Goal: Navigation & Orientation: Find specific page/section

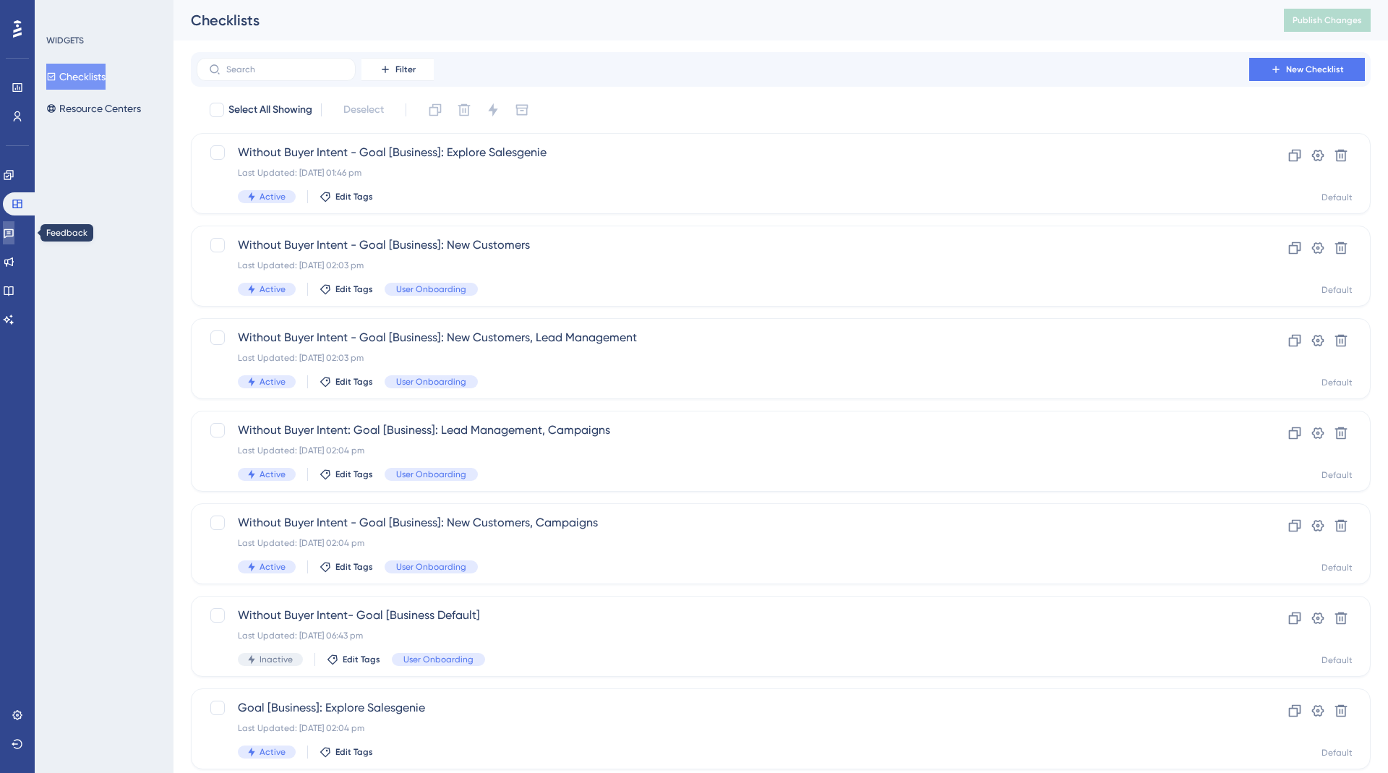
drag, startPoint x: 0, startPoint y: 0, endPoint x: 16, endPoint y: 234, distance: 234.1
click at [14, 234] on icon at bounding box center [9, 233] width 10 height 9
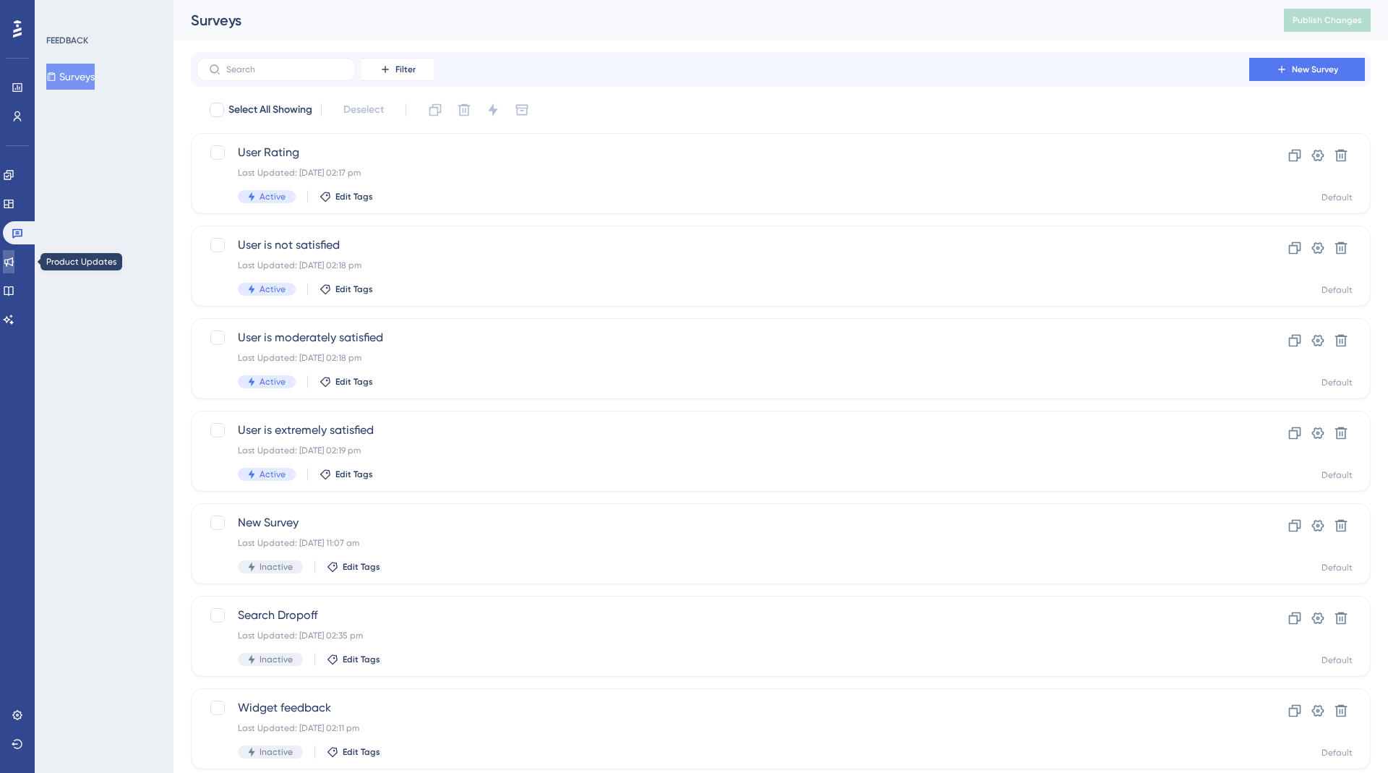
click at [14, 263] on icon at bounding box center [8, 261] width 9 height 9
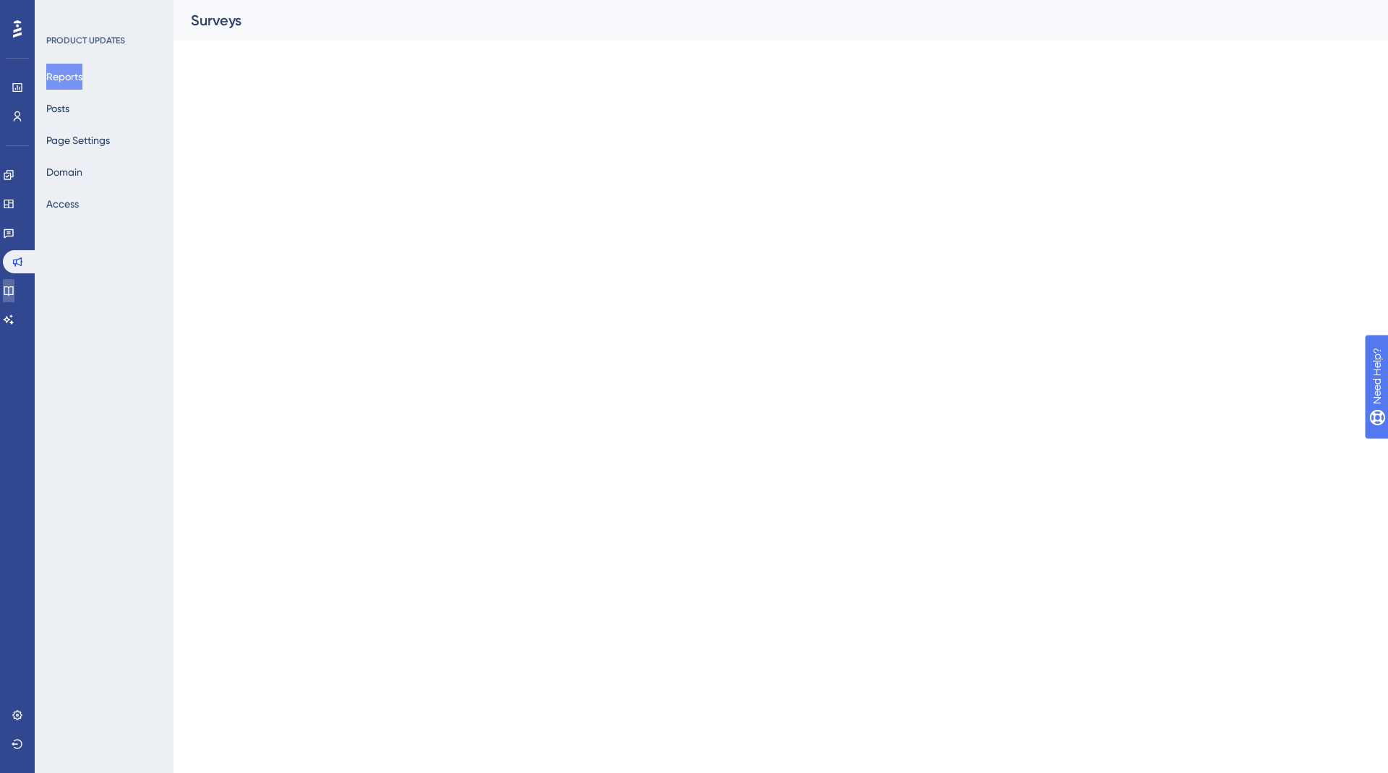
click at [14, 281] on link at bounding box center [9, 290] width 12 height 23
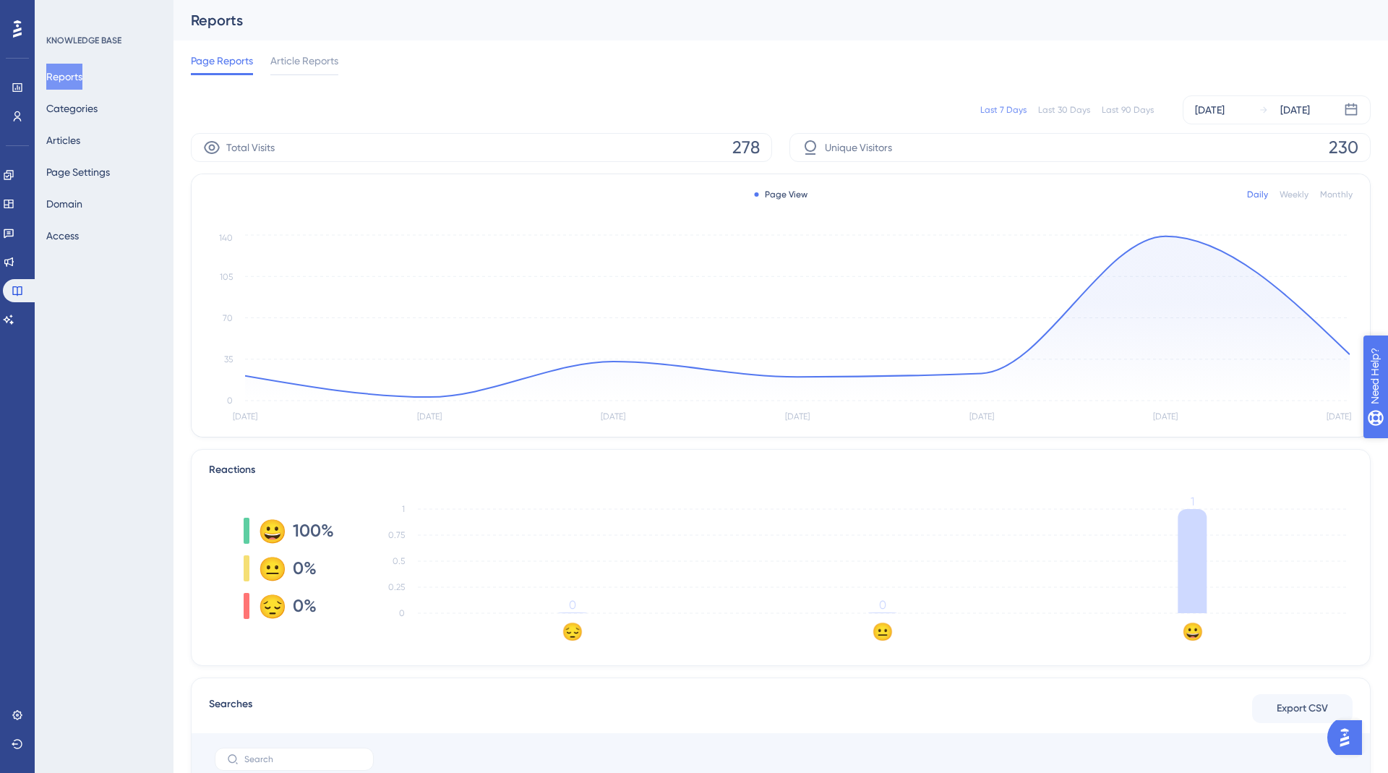
click at [1388, 461] on span "Need Help?" at bounding box center [1415, 449] width 78 height 25
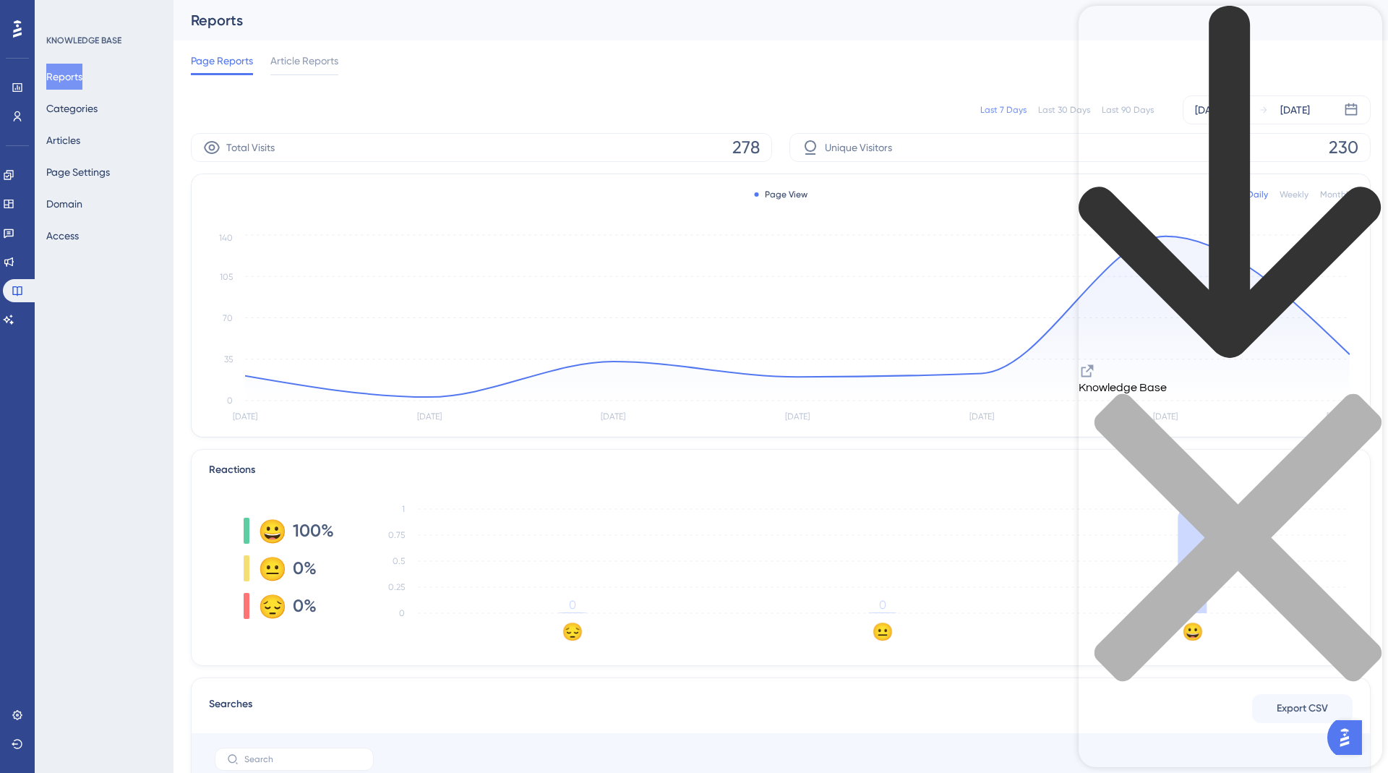
click at [1105, 31] on icon "back to header" at bounding box center [1231, 183] width 304 height 354
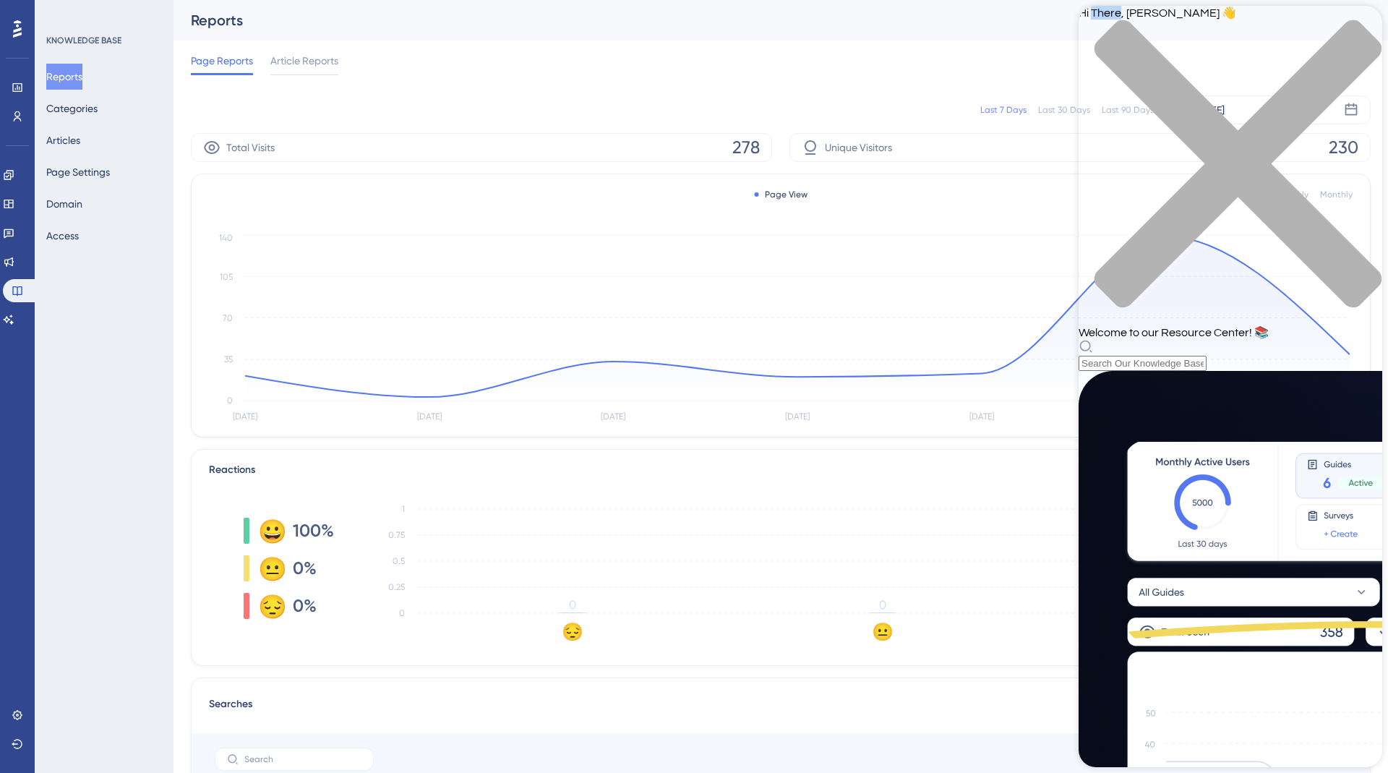
click at [1105, 19] on span "Hi There, [PERSON_NAME] 👋" at bounding box center [1158, 13] width 158 height 12
click at [1350, 29] on div "close resource center" at bounding box center [1231, 173] width 304 height 306
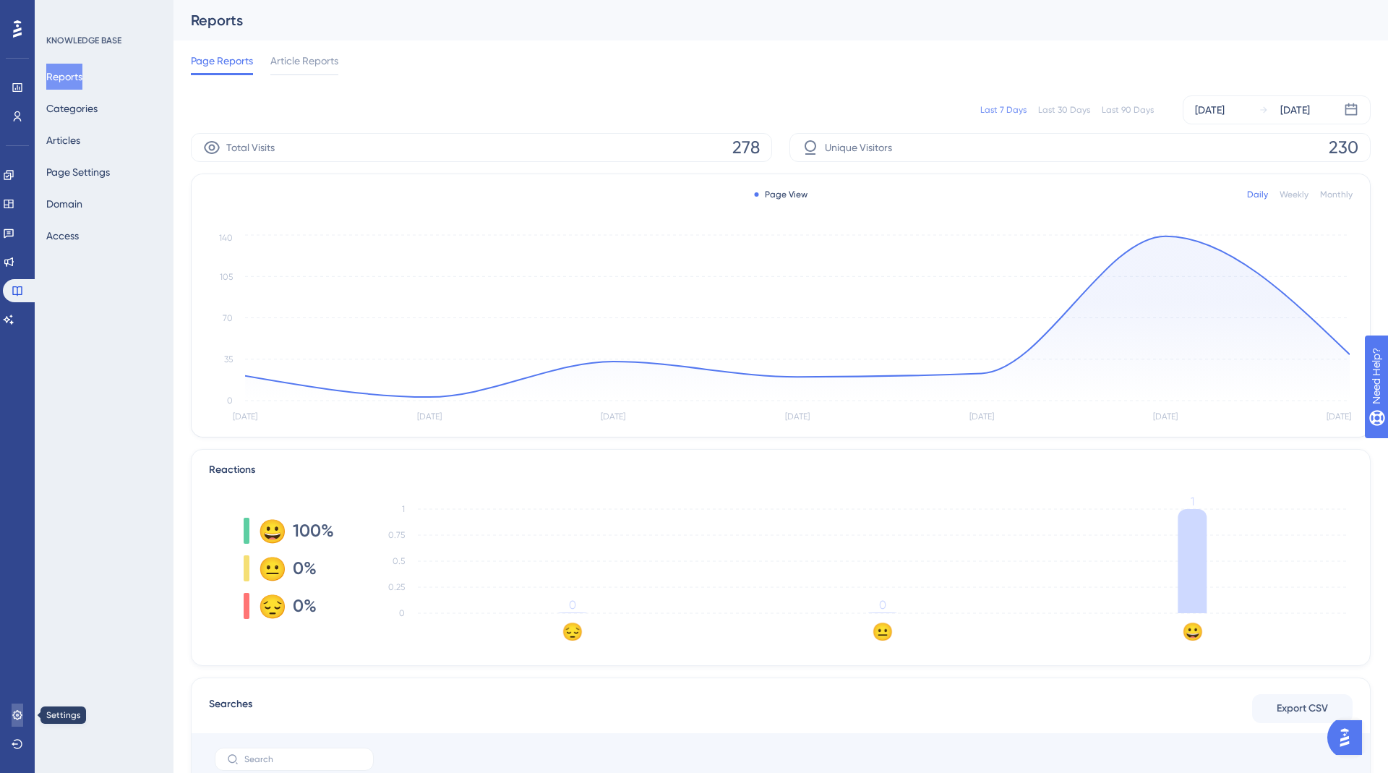
click at [20, 719] on icon at bounding box center [18, 715] width 12 height 12
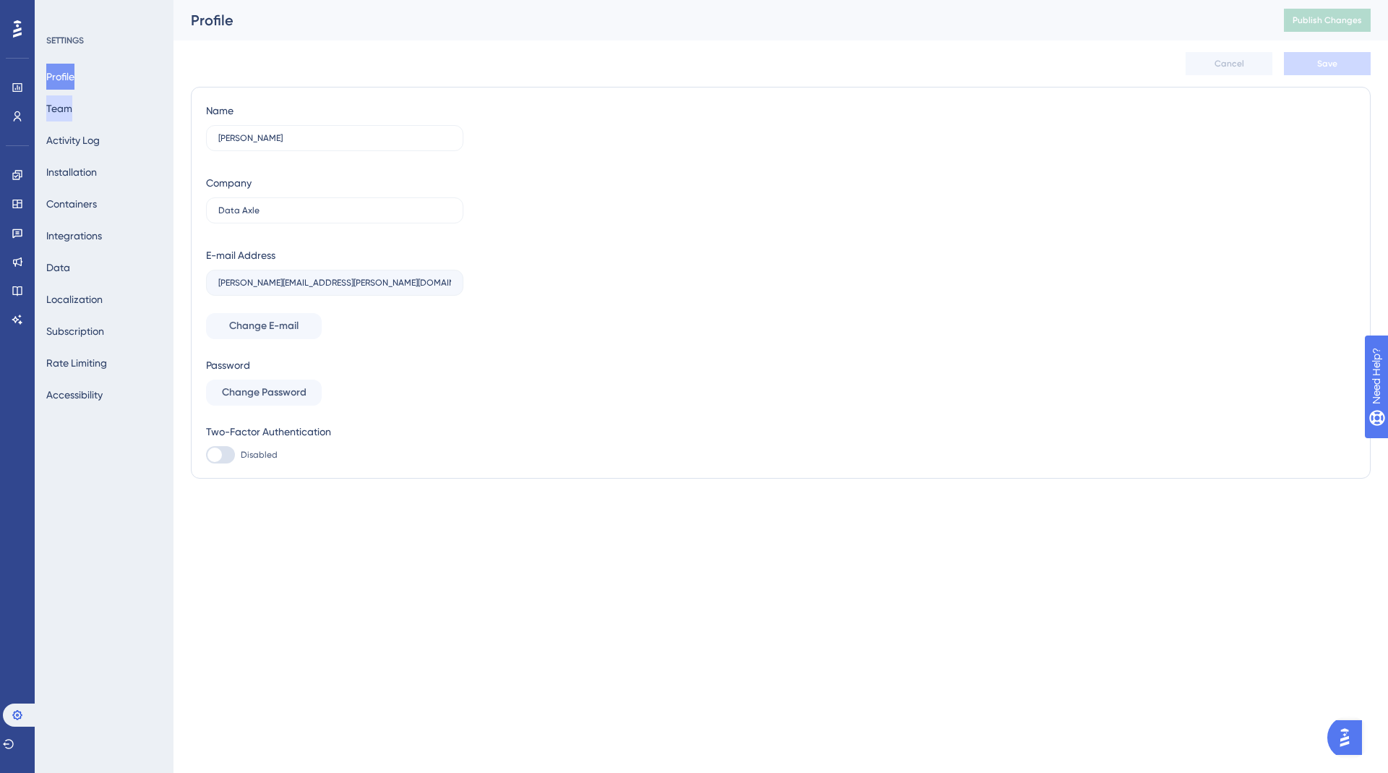
click at [72, 109] on button "Team" at bounding box center [59, 108] width 26 height 26
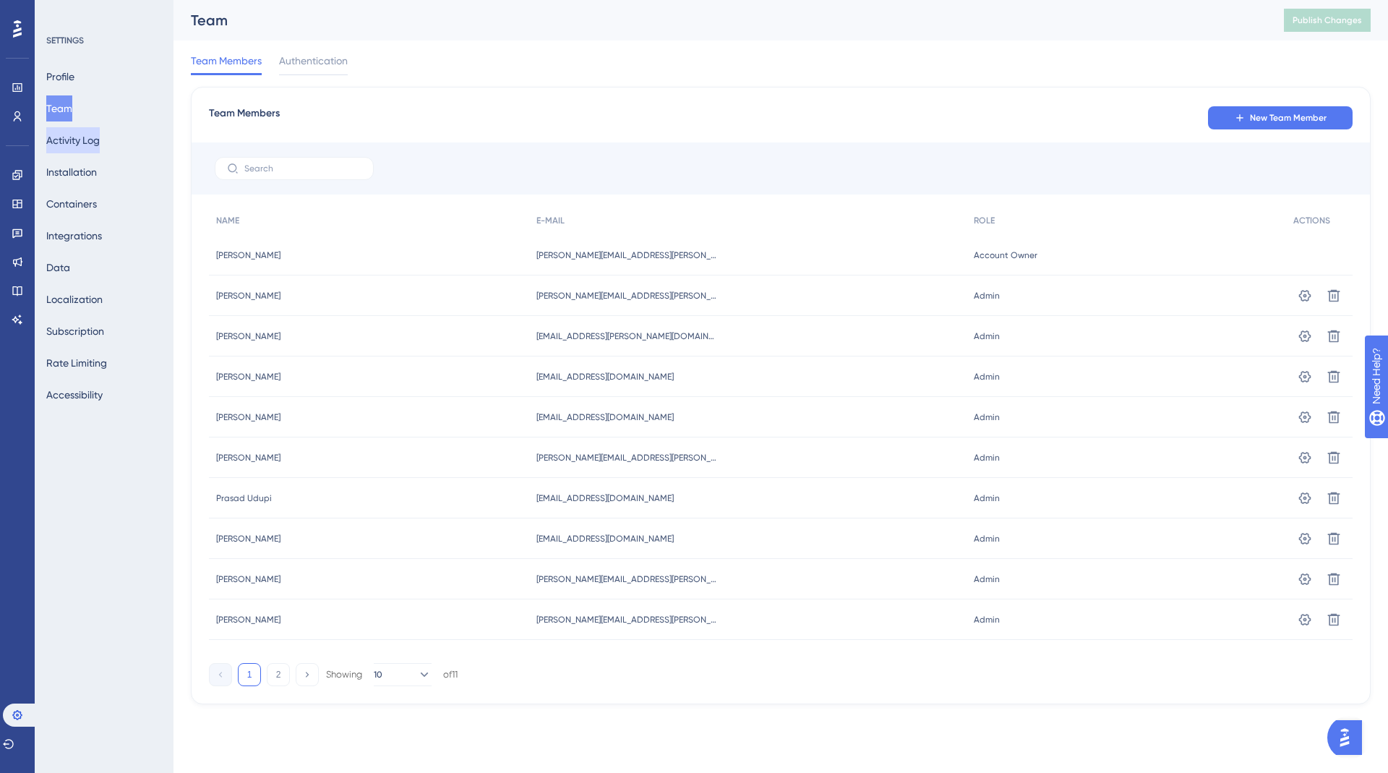
click at [77, 148] on button "Activity Log" at bounding box center [73, 140] width 54 height 26
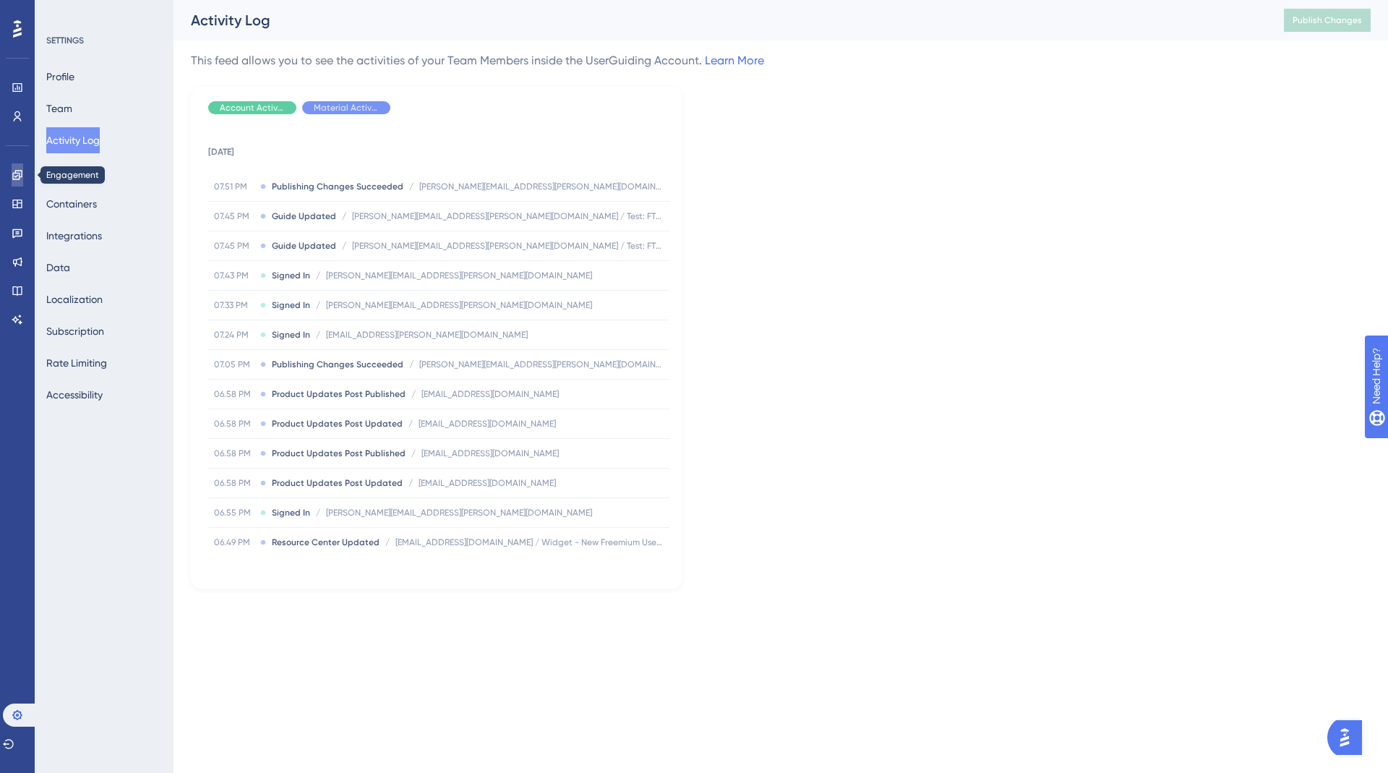
click at [16, 179] on icon at bounding box center [18, 175] width 12 height 12
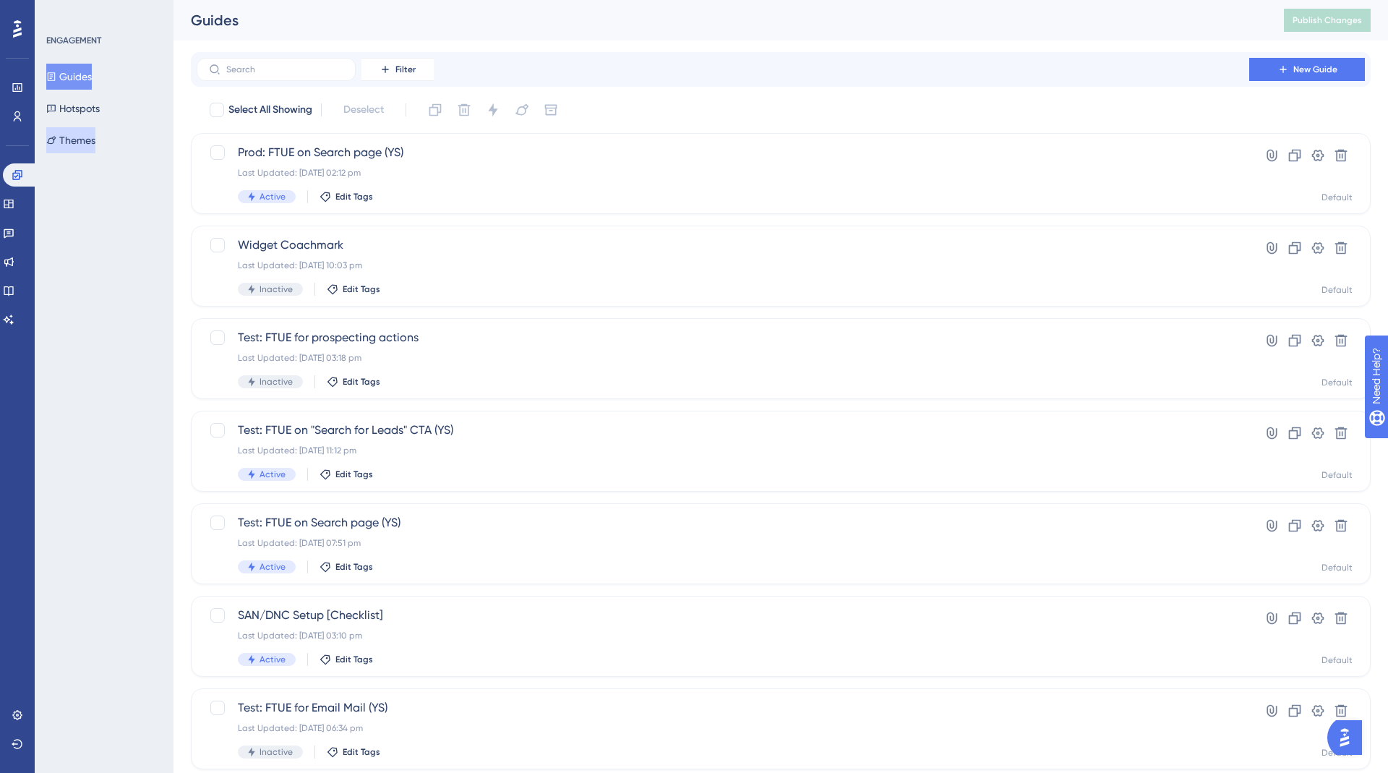
click at [85, 142] on button "Themes" at bounding box center [70, 140] width 49 height 26
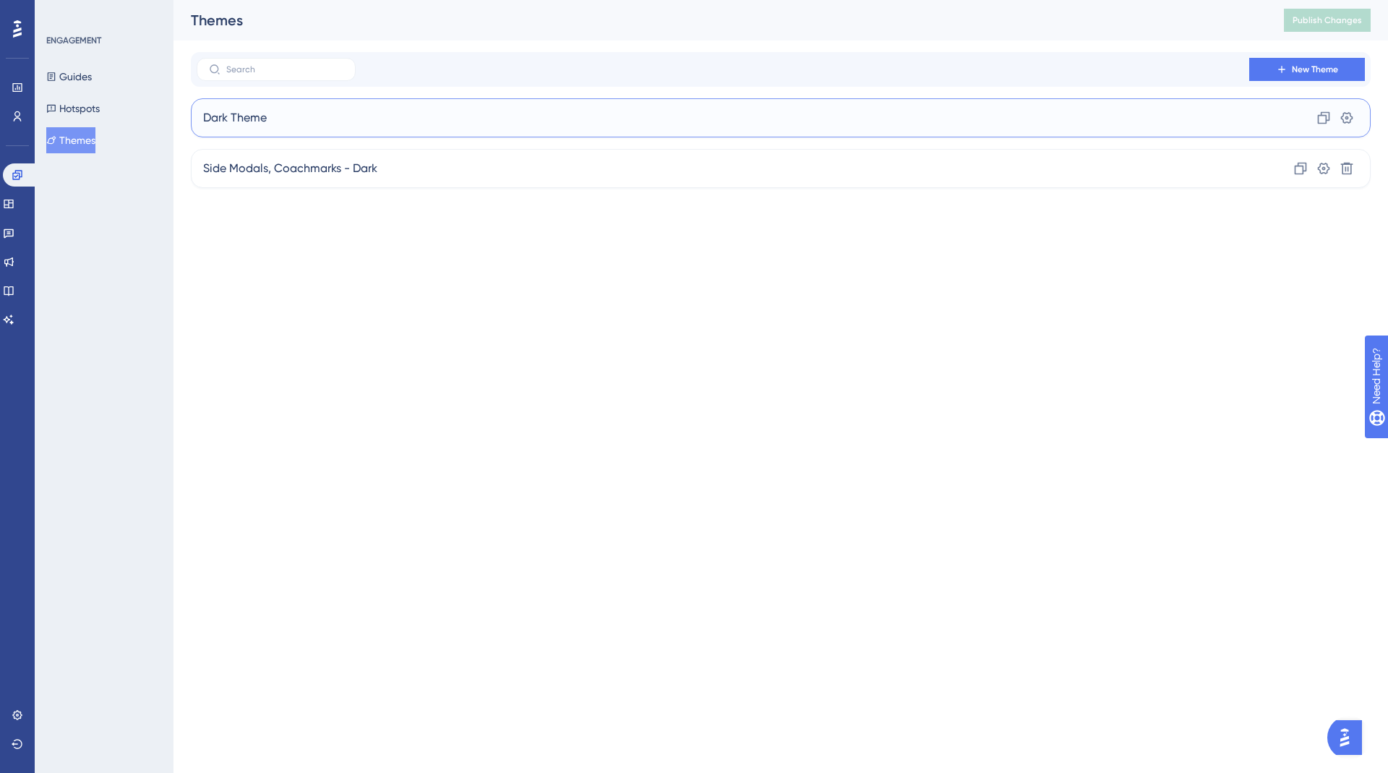
click at [334, 122] on div "Dark Theme Clone Settings" at bounding box center [781, 117] width 1180 height 39
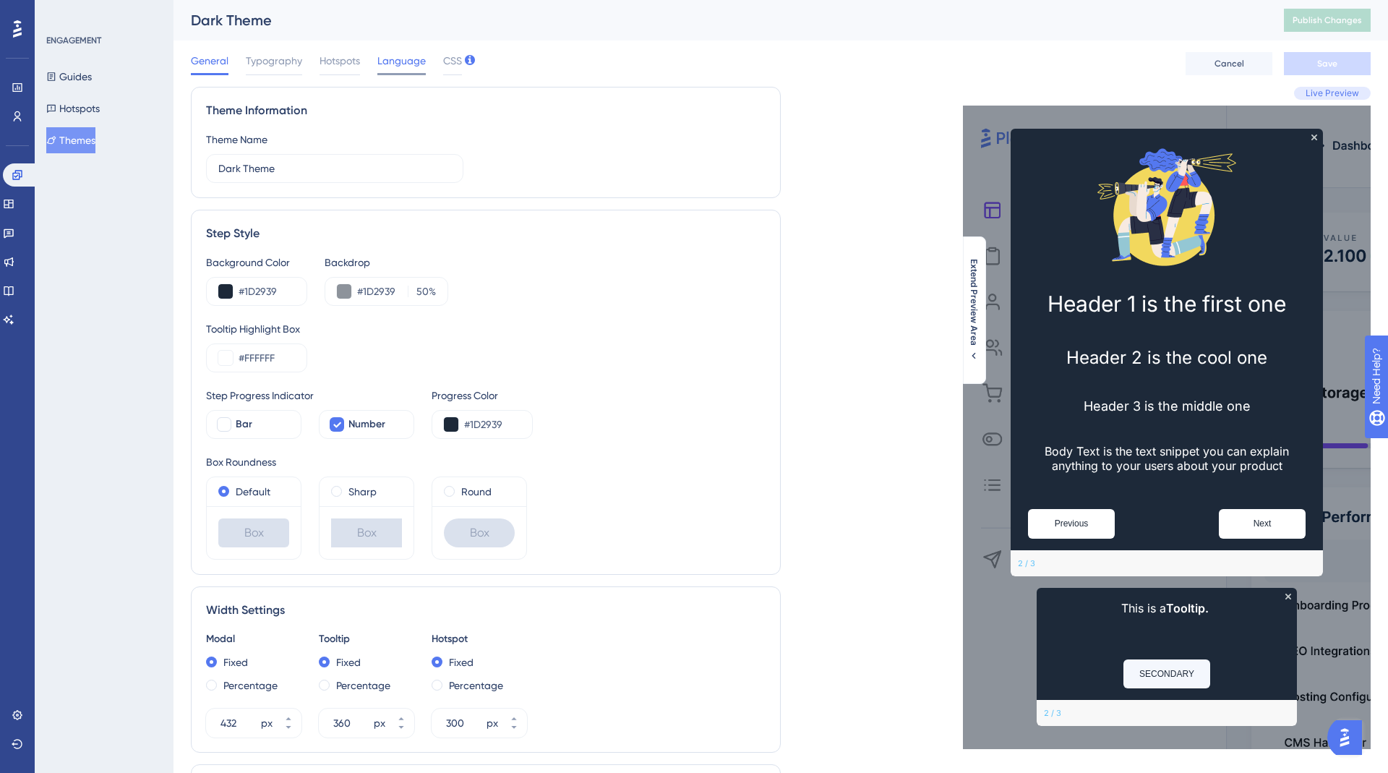
click at [396, 59] on span "Language" at bounding box center [401, 60] width 48 height 17
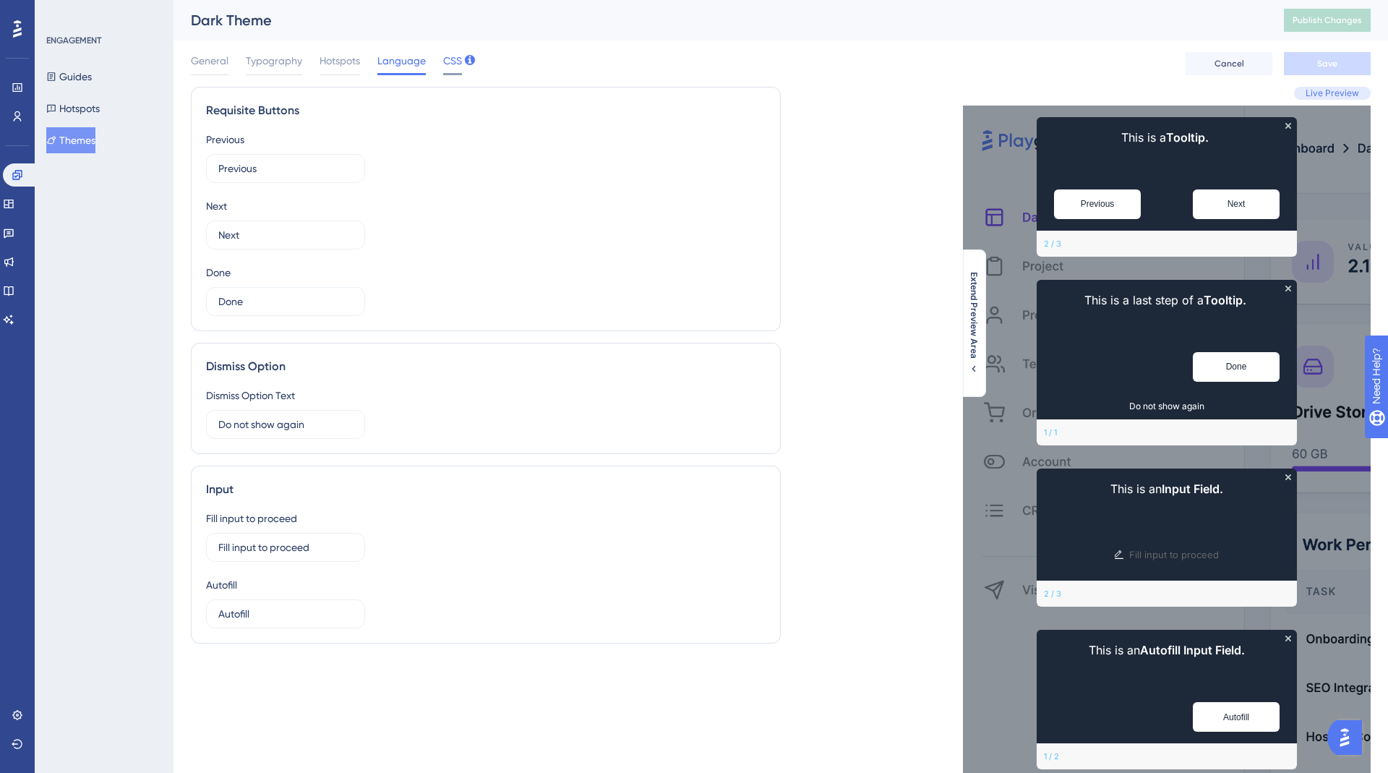
click at [446, 68] on span "CSS" at bounding box center [452, 60] width 19 height 17
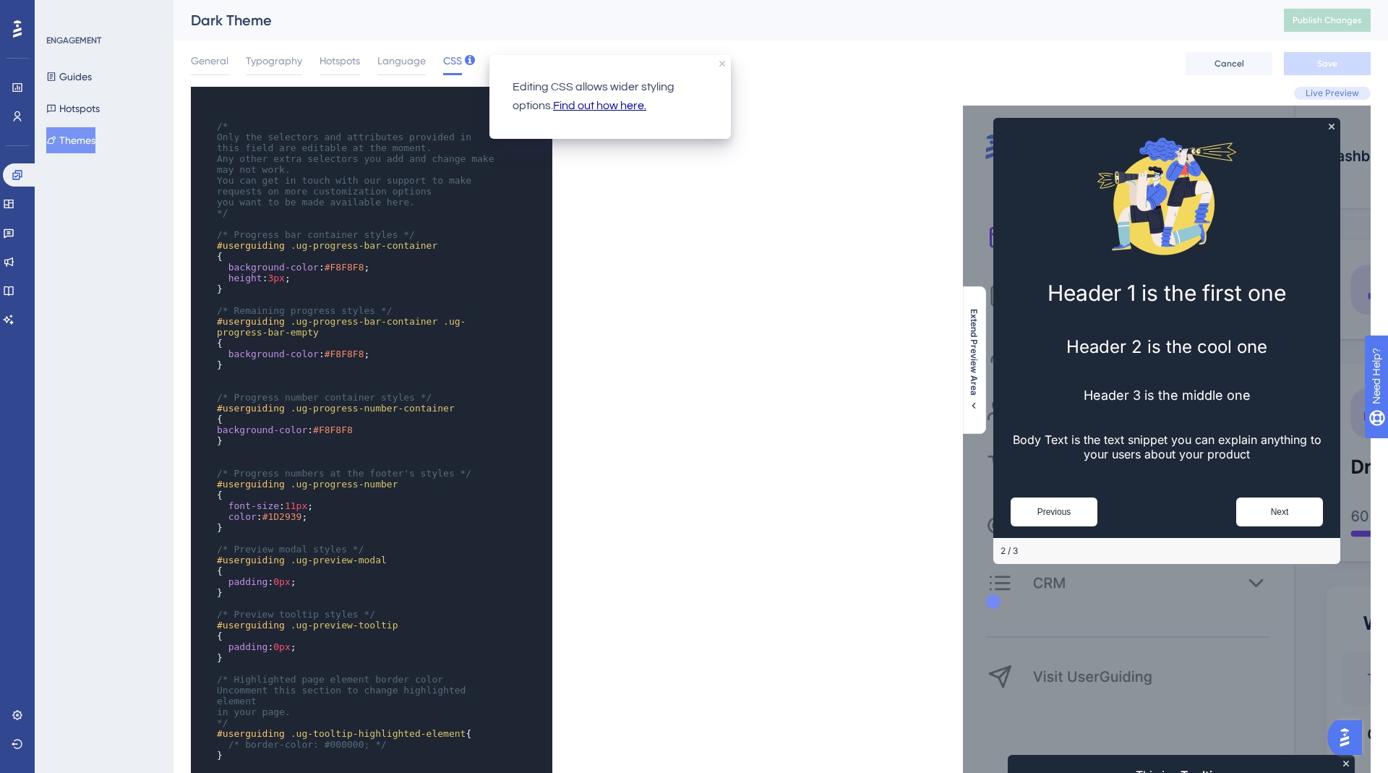
click at [370, 64] on div "General Typography Hotspots Language CSS" at bounding box center [326, 63] width 271 height 23
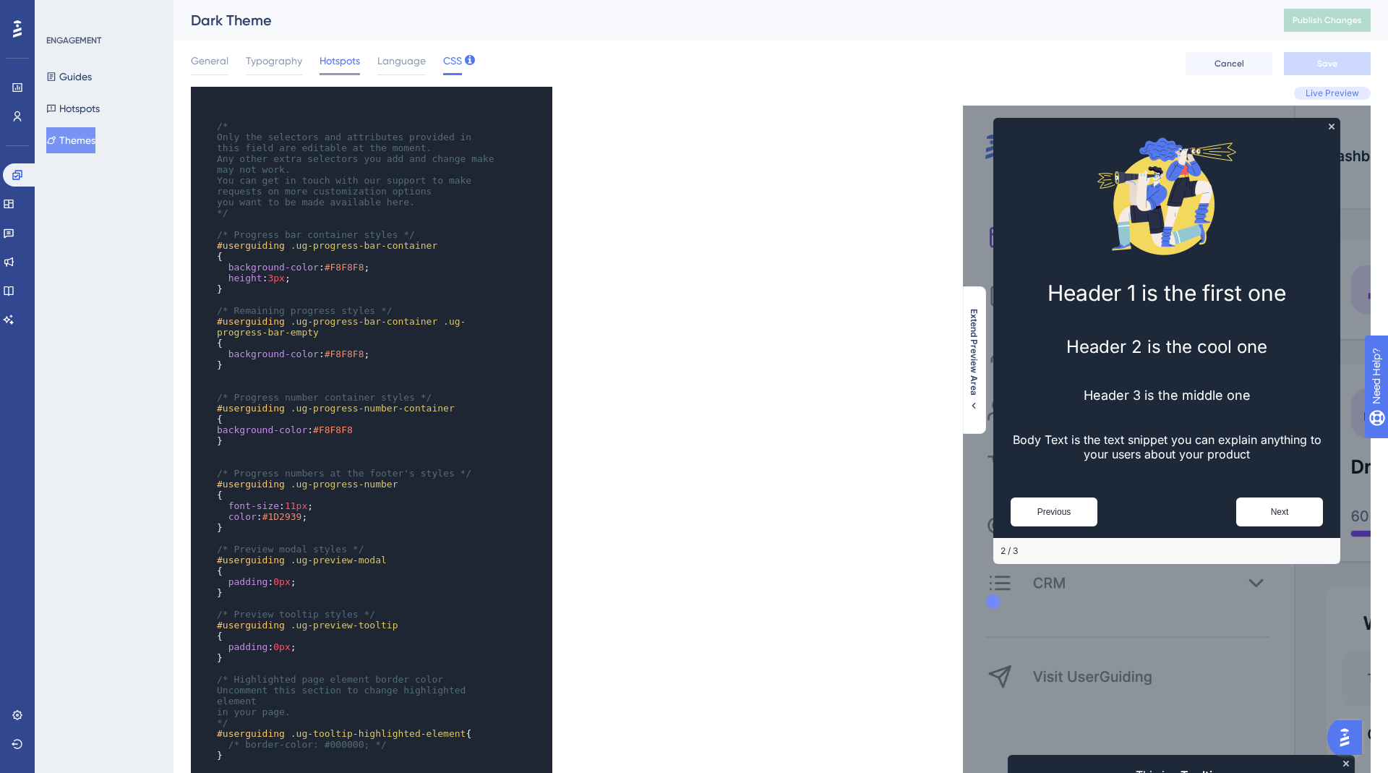
click at [337, 64] on span "Hotspots" at bounding box center [340, 60] width 40 height 17
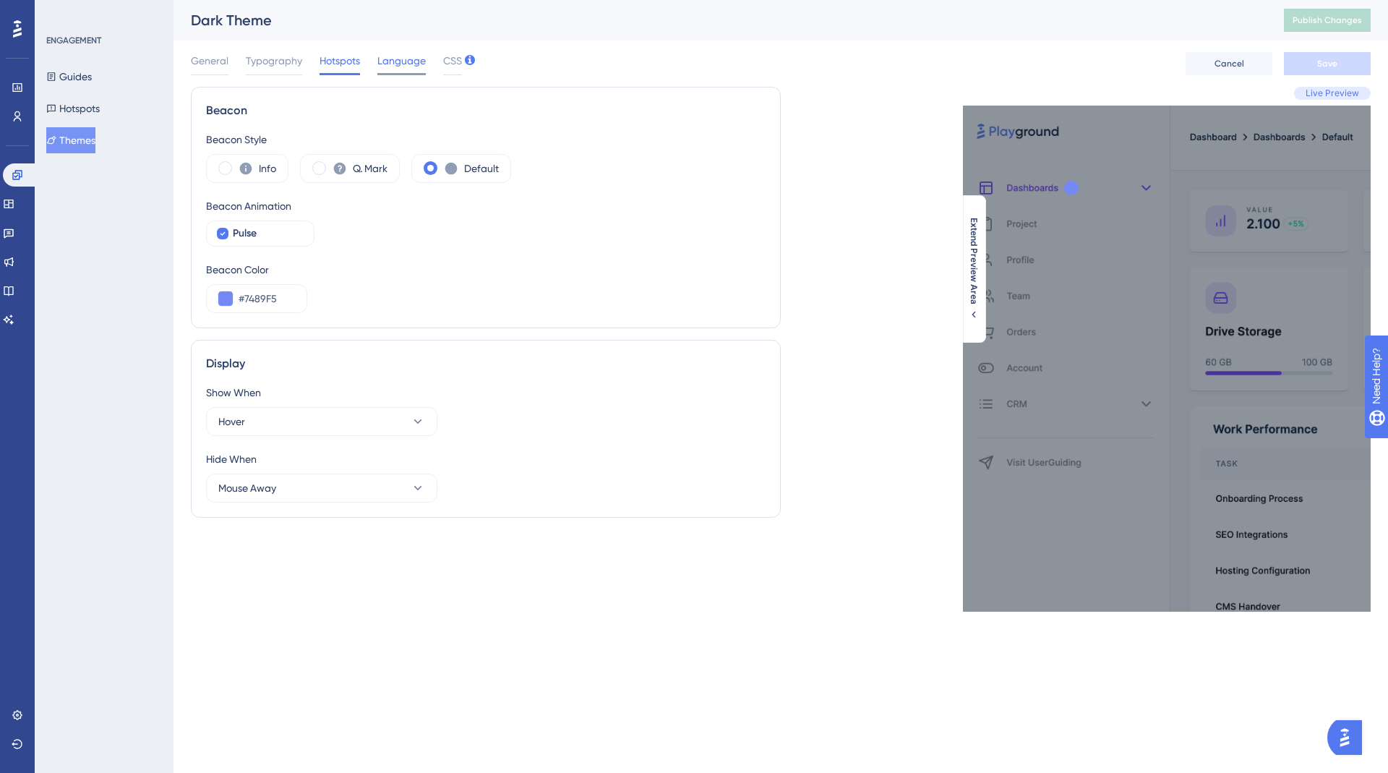
click at [398, 64] on span "Language" at bounding box center [401, 60] width 48 height 17
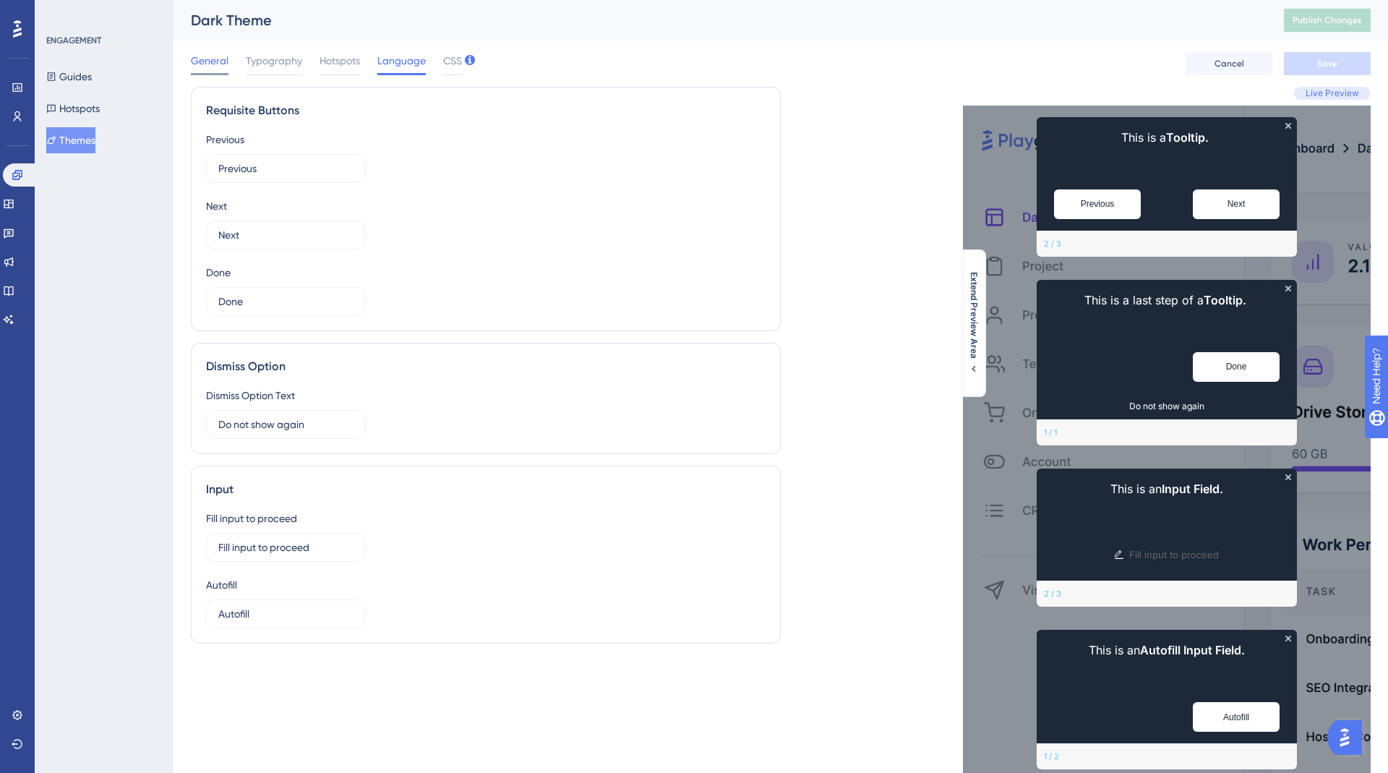
click at [224, 61] on span "General" at bounding box center [210, 60] width 38 height 17
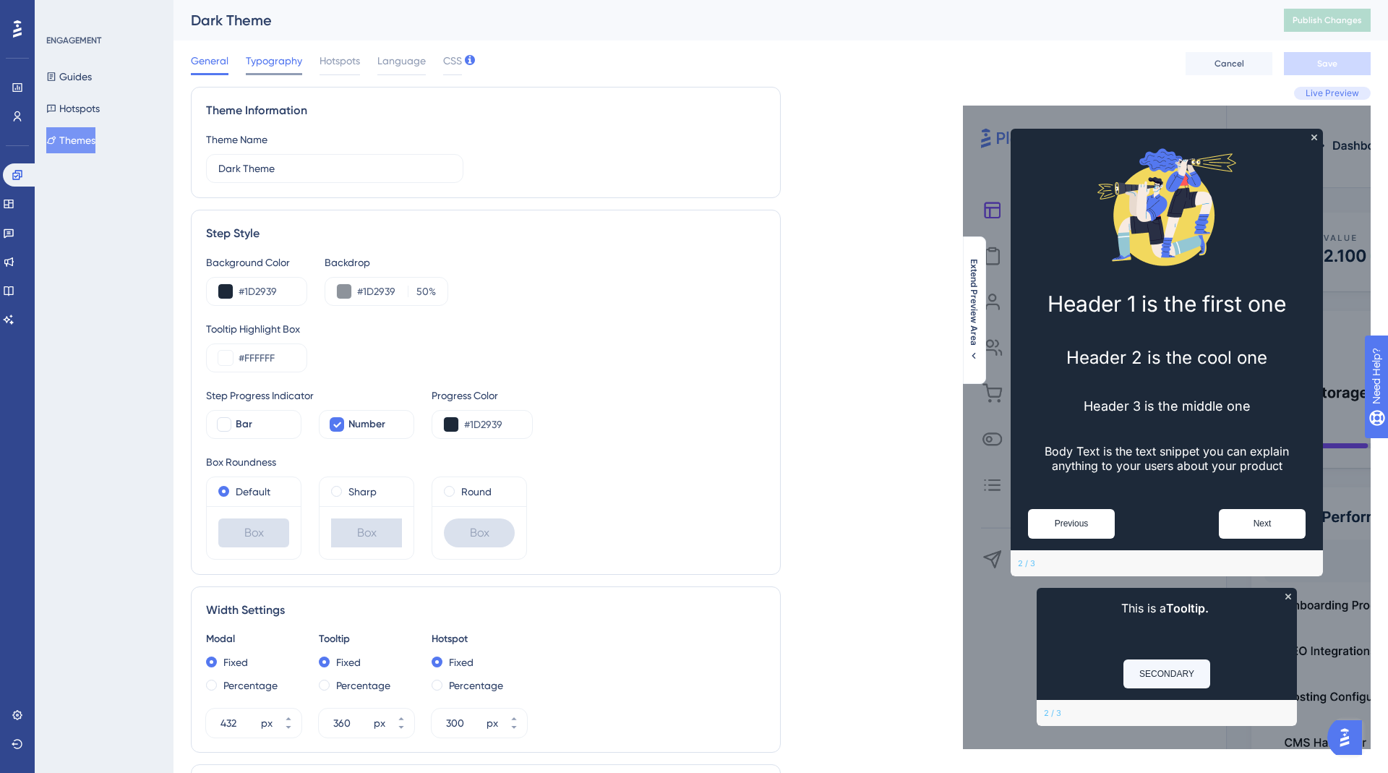
click at [289, 61] on span "Typography" at bounding box center [274, 60] width 56 height 17
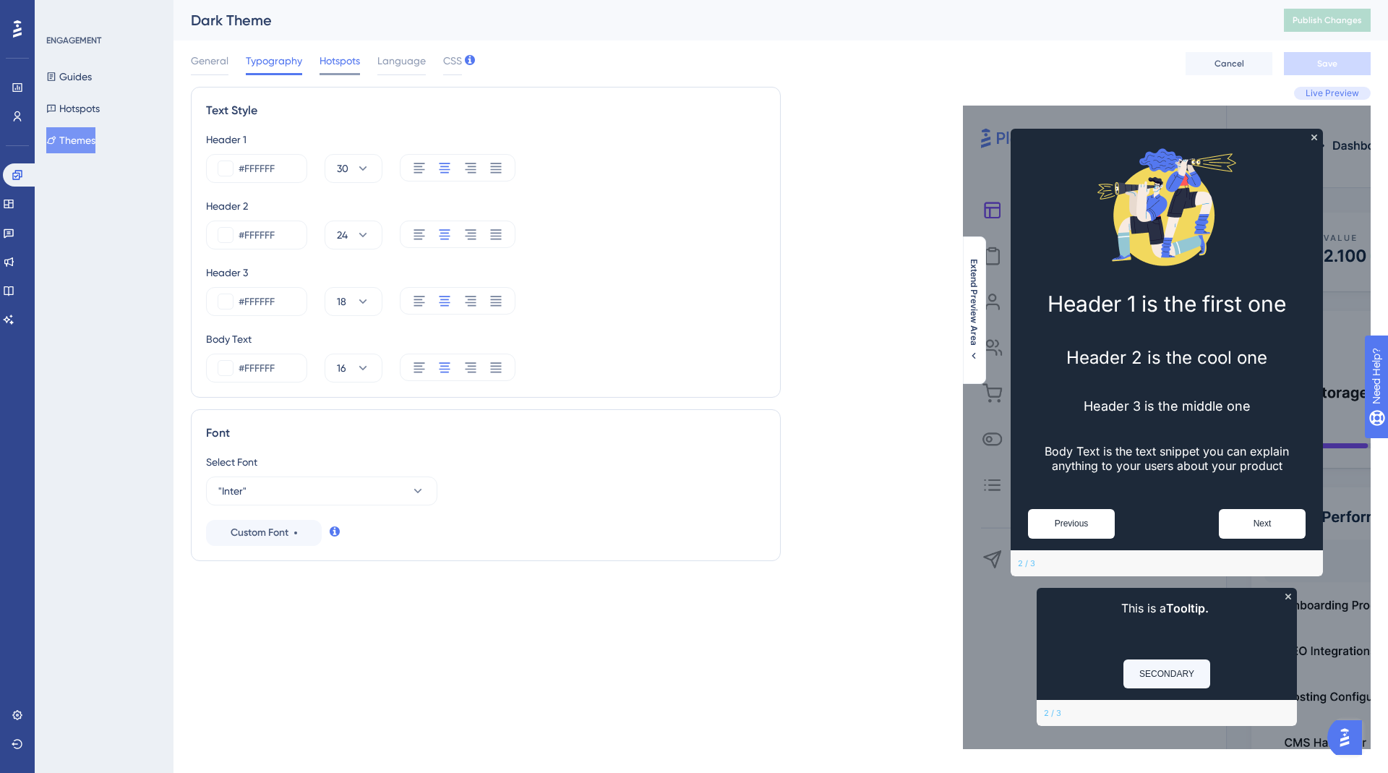
click at [349, 73] on div at bounding box center [340, 74] width 40 height 2
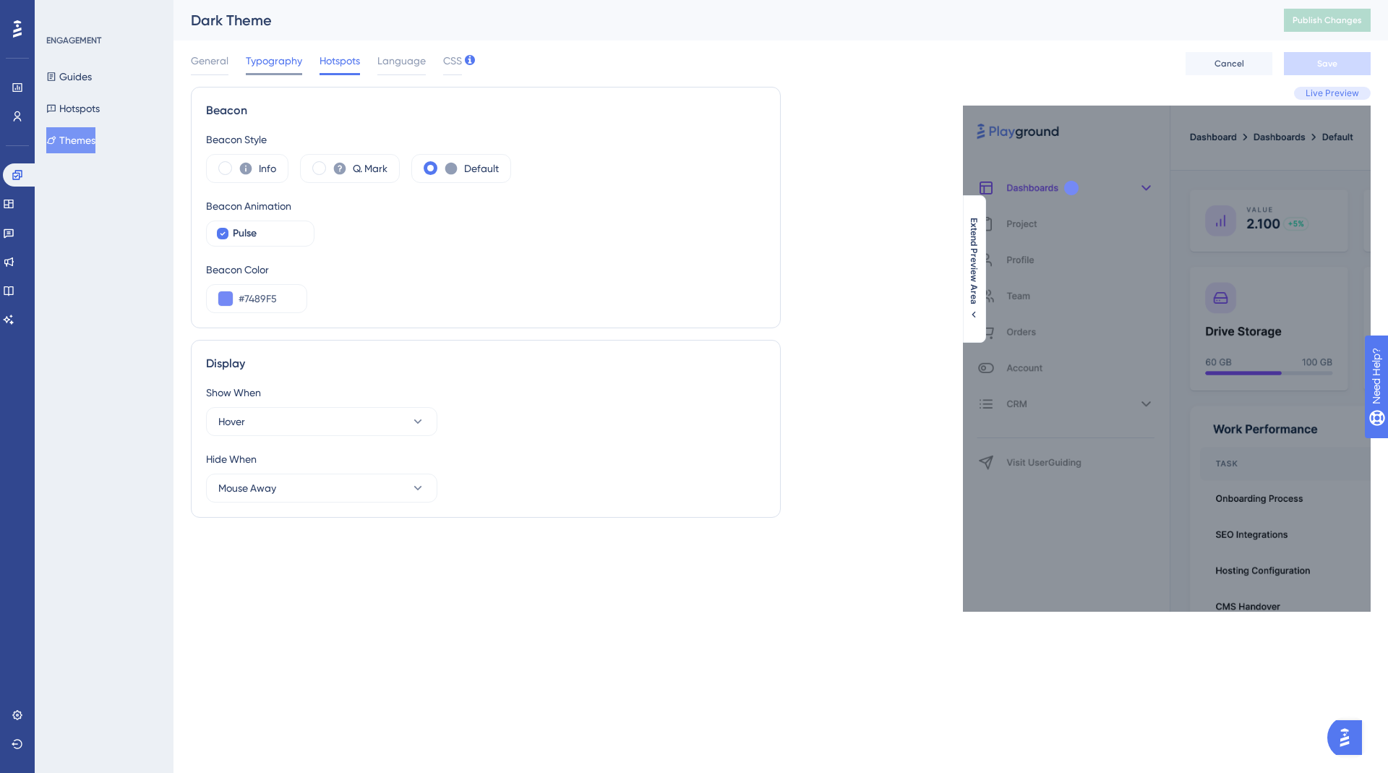
click at [281, 66] on span "Typography" at bounding box center [274, 60] width 56 height 17
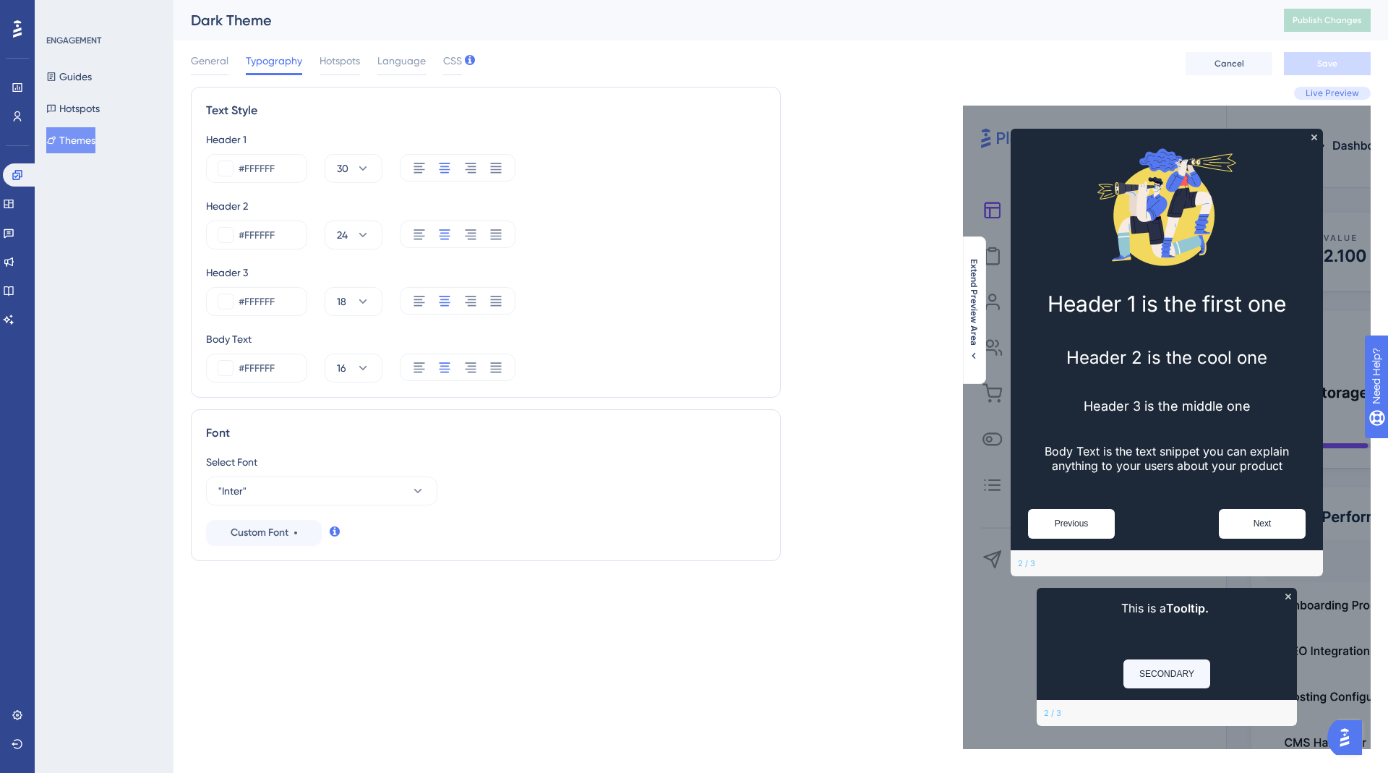
scroll to position [22, 0]
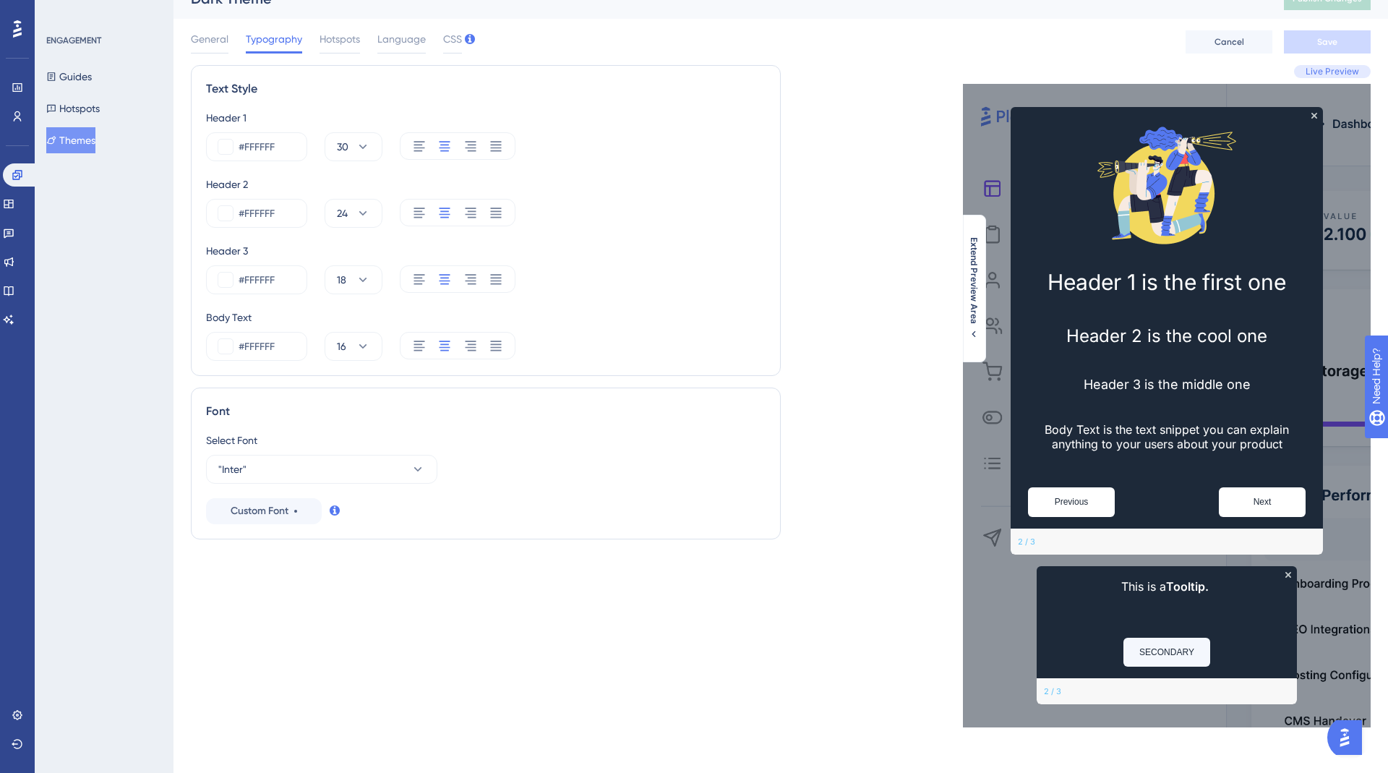
click at [273, 601] on div "Text Style Header 1 #FFFFFF 30 Header 2 #FFFFFF 24 Header 3 #FFFFFF 18 Body Tex…" at bounding box center [486, 396] width 590 height 662
click at [20, 173] on icon at bounding box center [18, 175] width 12 height 12
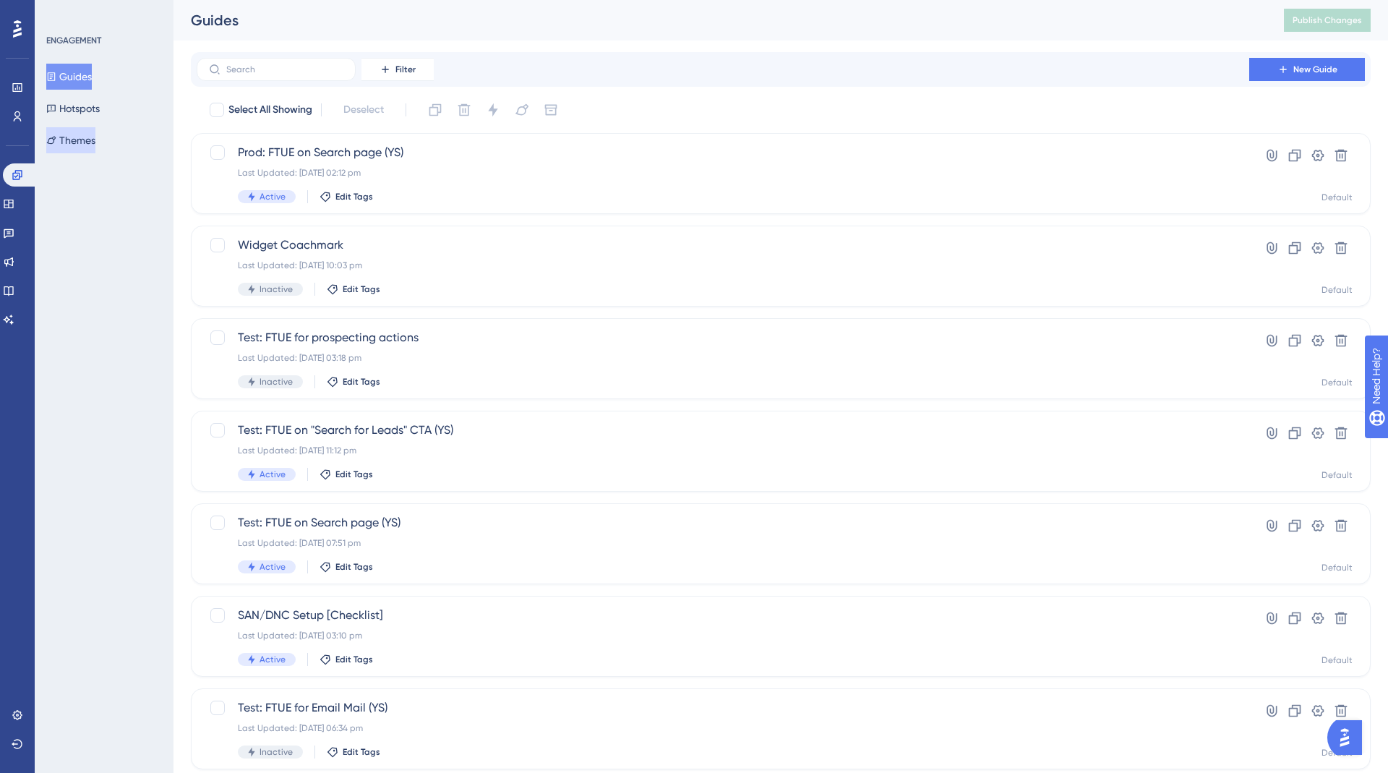
click at [80, 130] on button "Themes" at bounding box center [70, 140] width 49 height 26
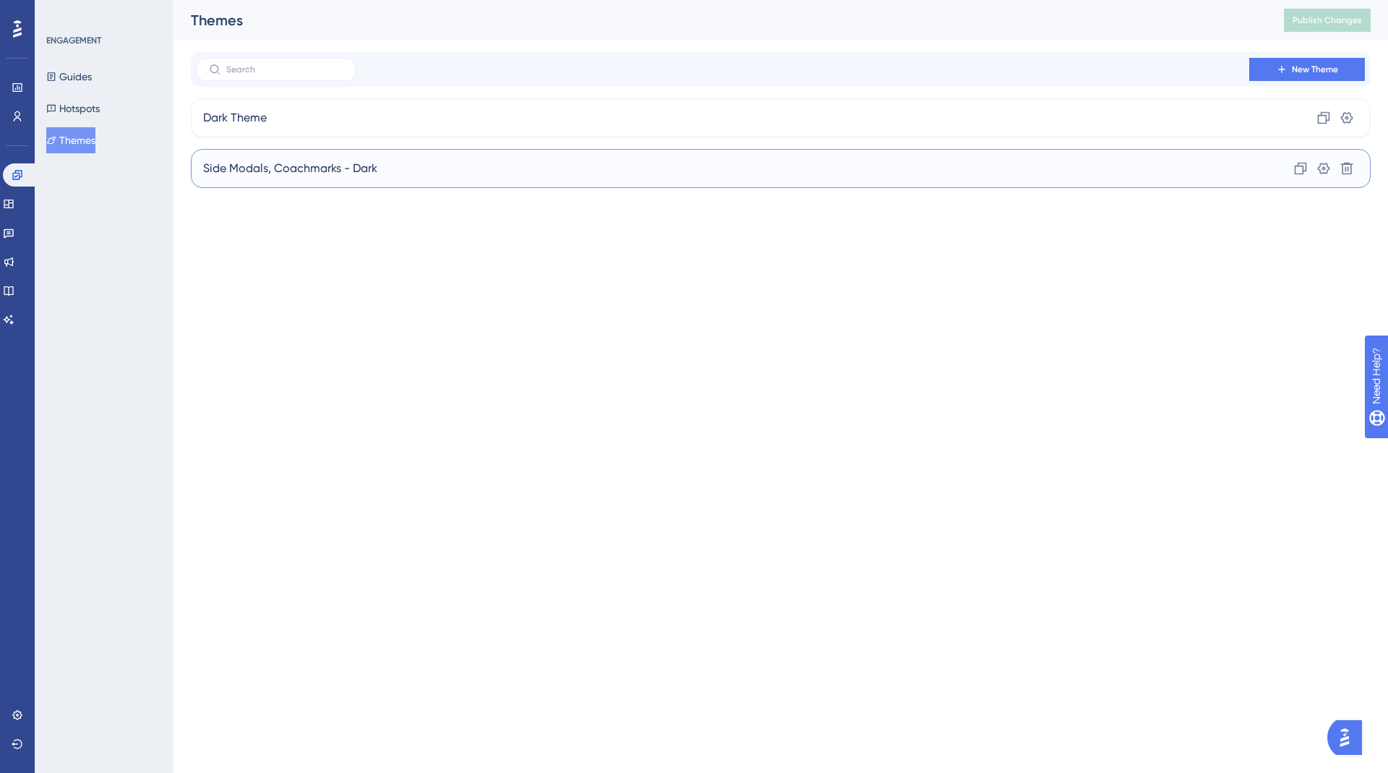
click at [285, 167] on span "Side Modals, Coachmarks - Dark" at bounding box center [290, 168] width 174 height 17
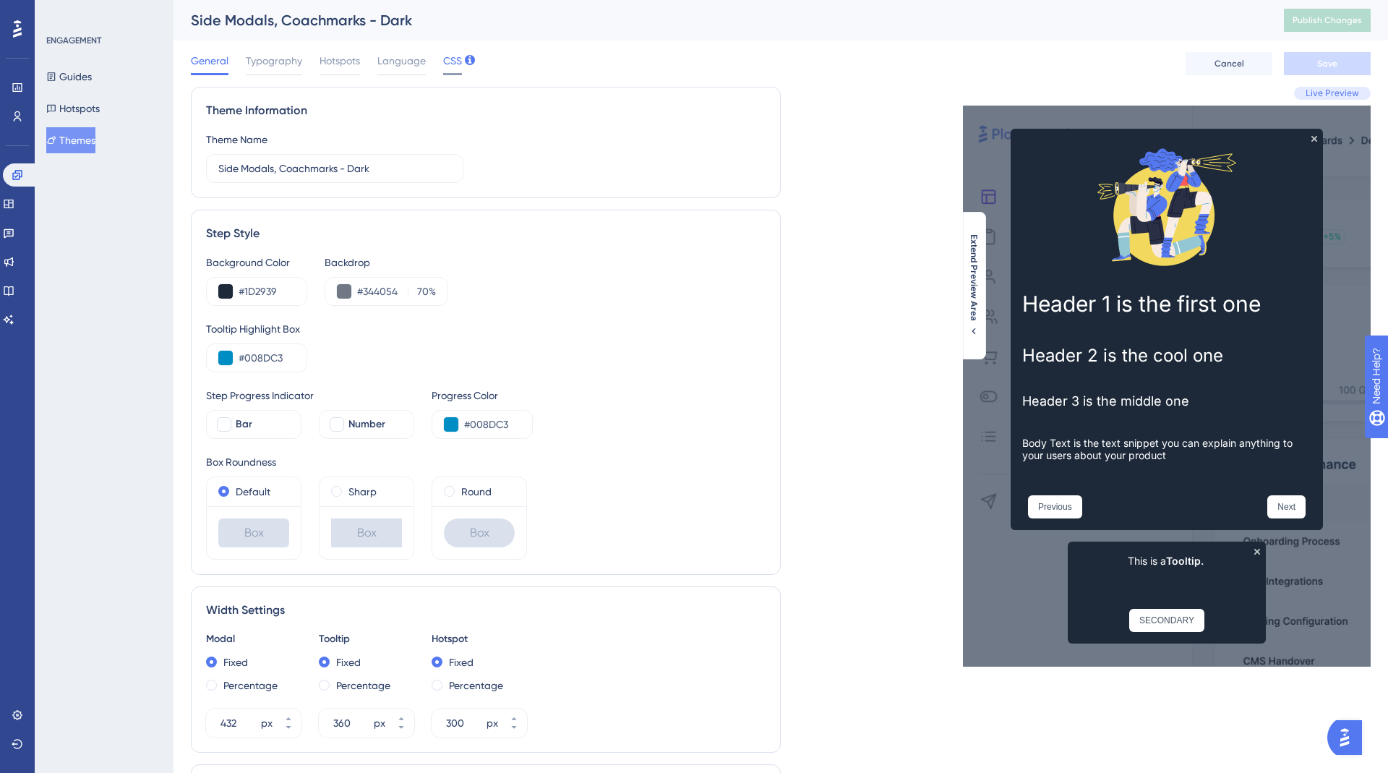
click at [456, 63] on span "CSS" at bounding box center [452, 60] width 19 height 17
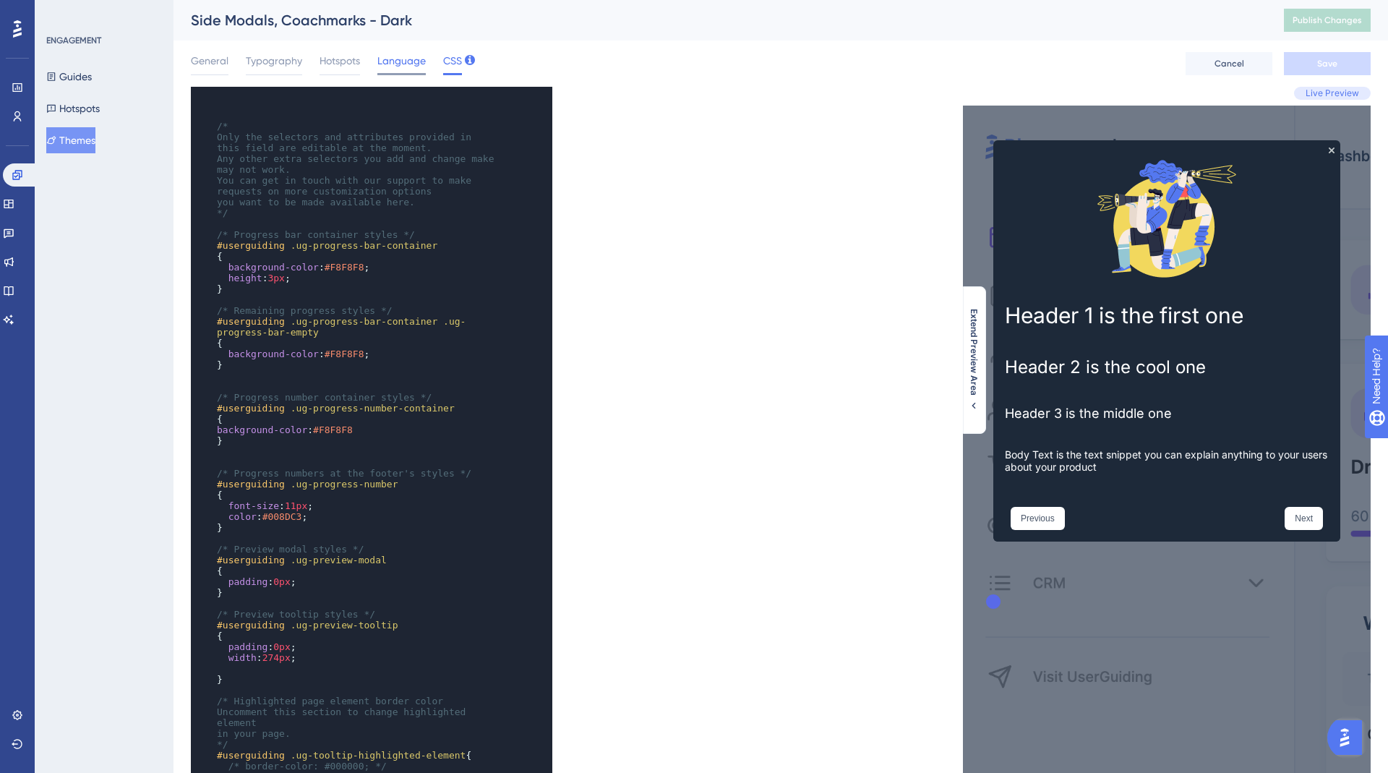
click at [406, 55] on span "Language" at bounding box center [401, 60] width 48 height 17
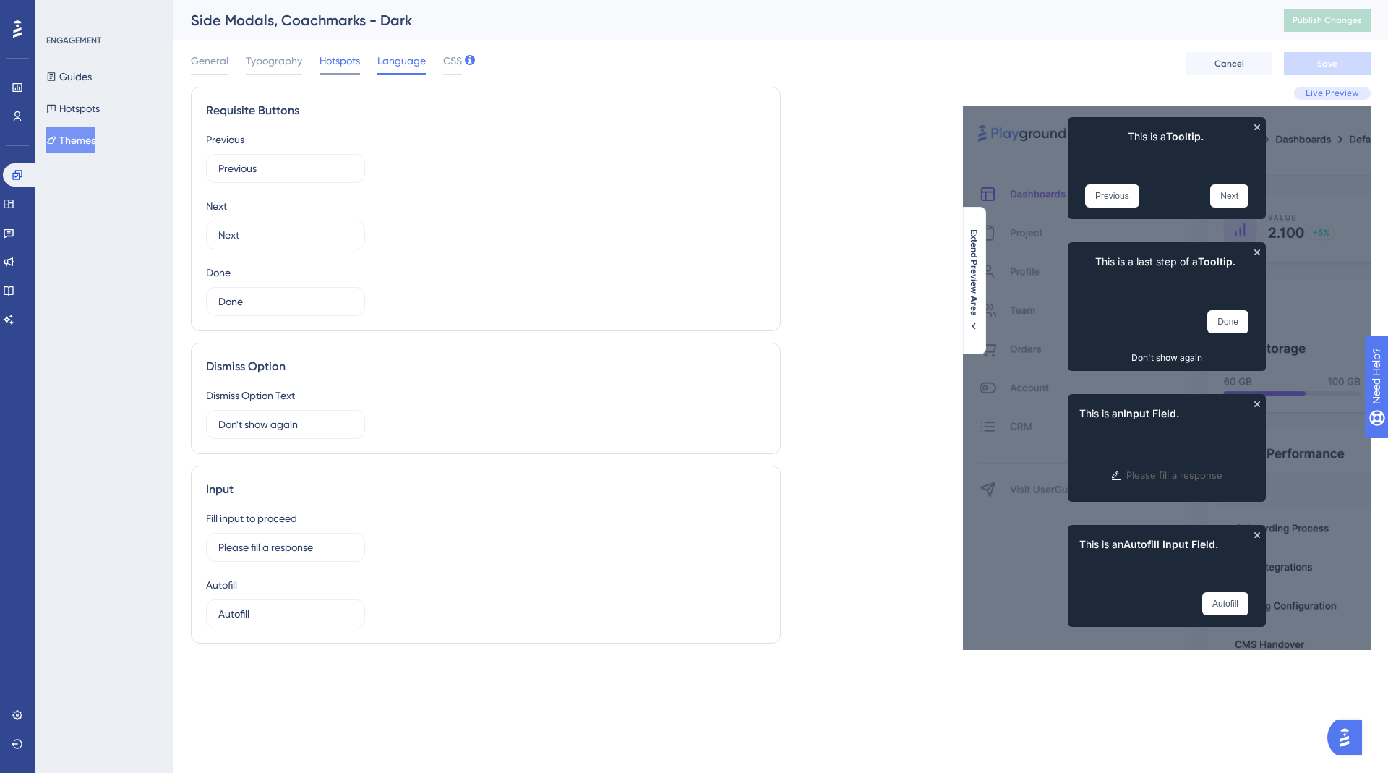
click at [329, 61] on span "Hotspots" at bounding box center [340, 60] width 40 height 17
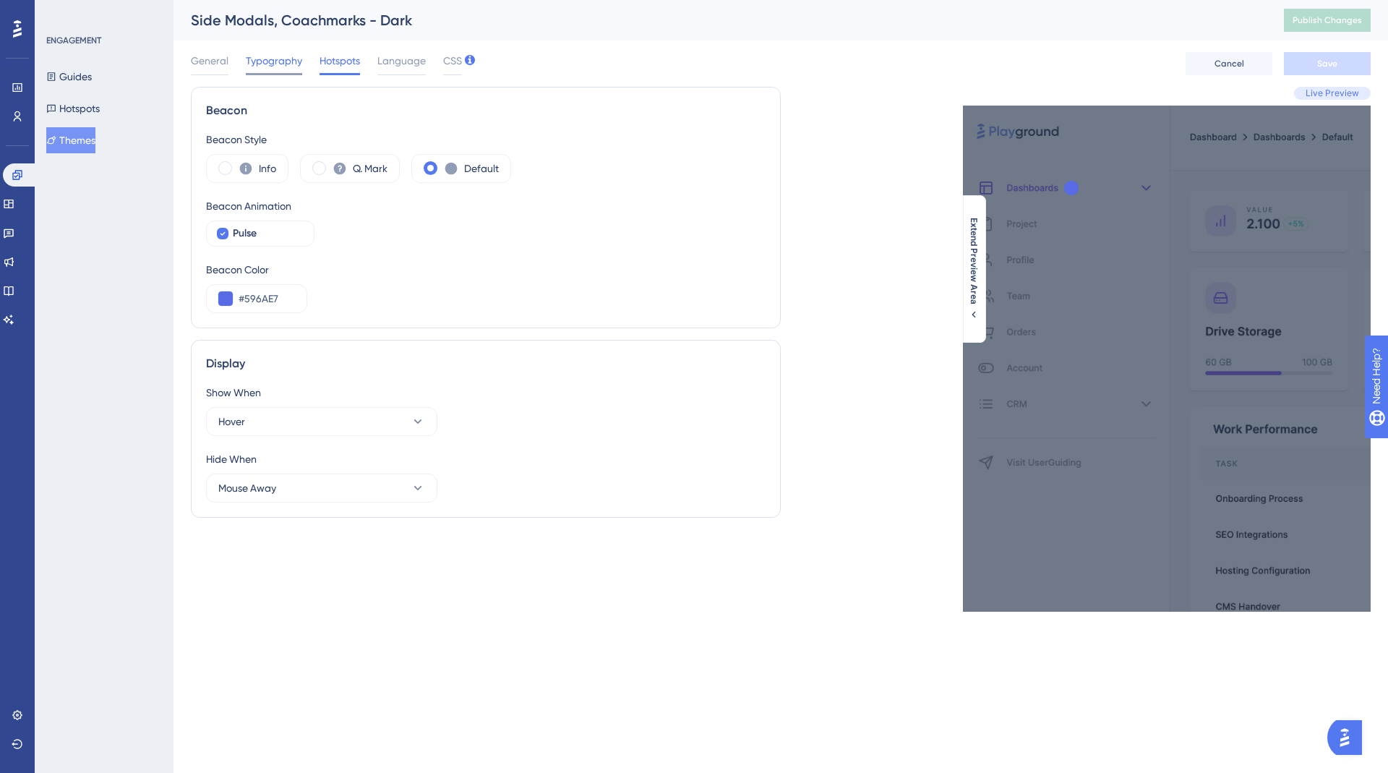
click at [275, 61] on span "Typography" at bounding box center [274, 60] width 56 height 17
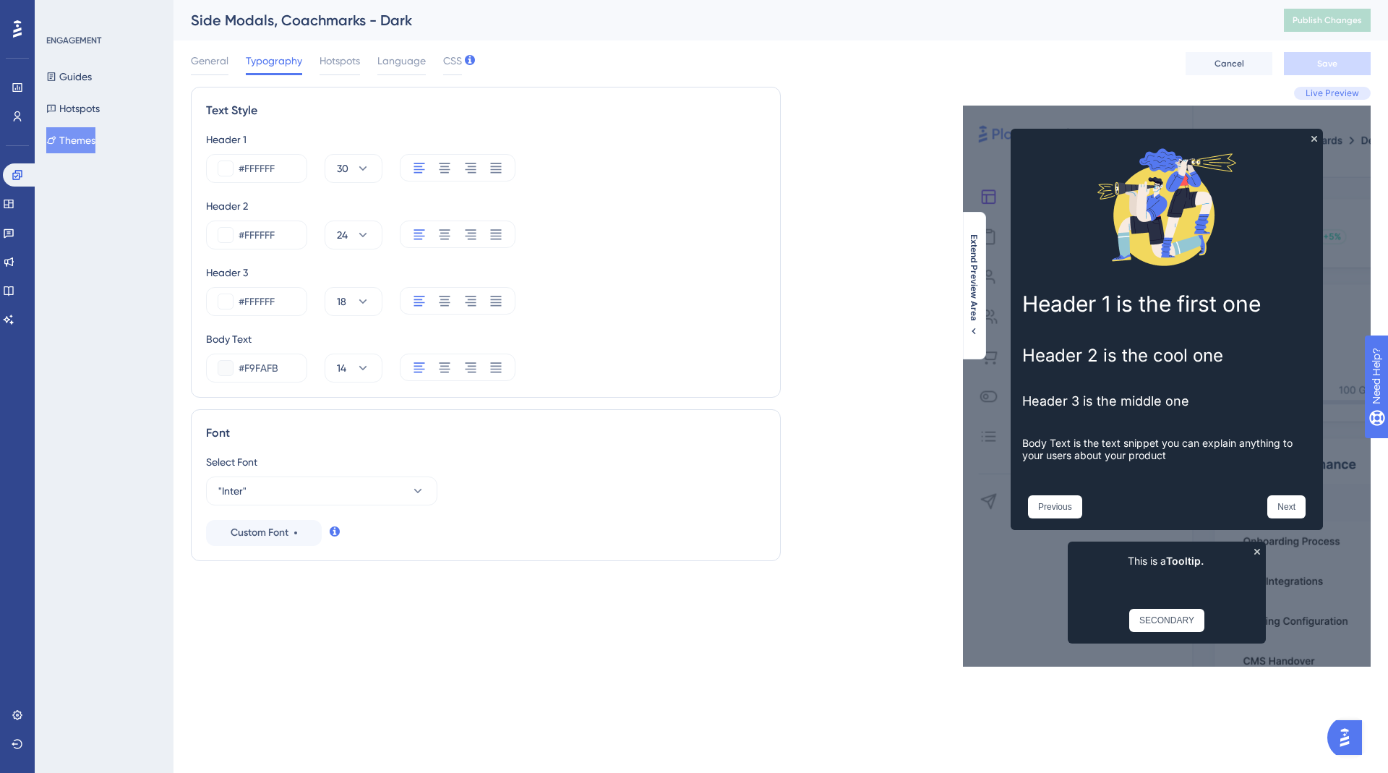
click at [111, 303] on div "ENGAGEMENT Guides Hotspots Themes" at bounding box center [104, 386] width 139 height 773
click at [13, 286] on icon at bounding box center [8, 290] width 9 height 9
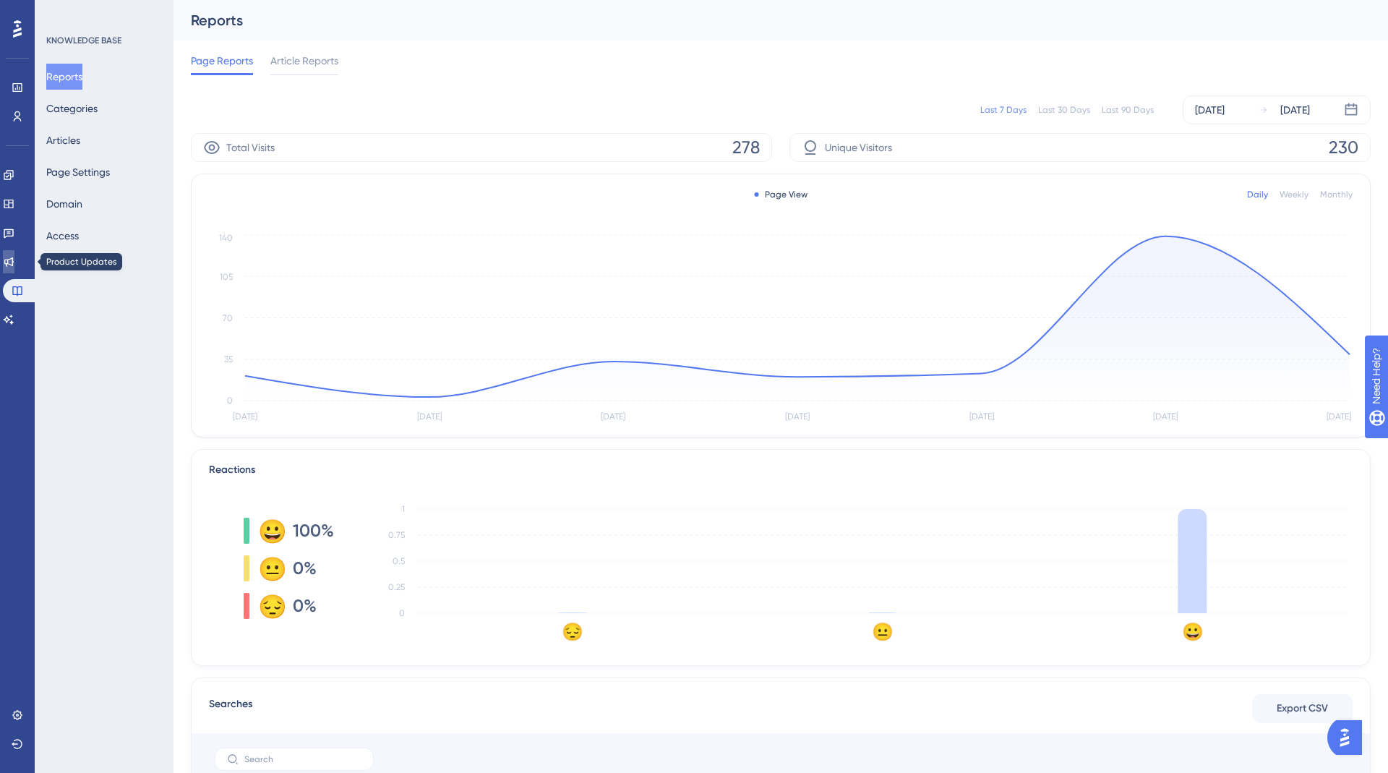
click at [14, 256] on icon at bounding box center [9, 262] width 12 height 12
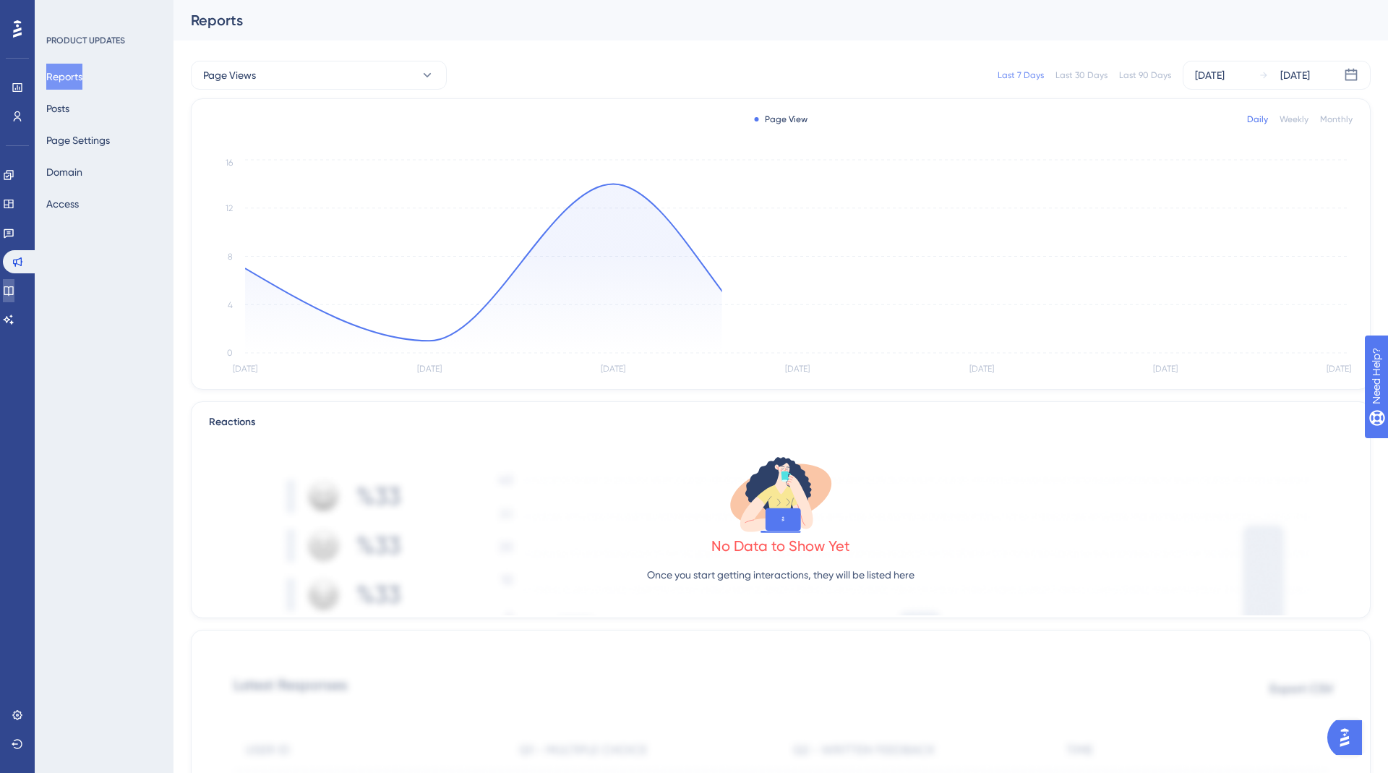
click at [12, 283] on link at bounding box center [9, 290] width 12 height 23
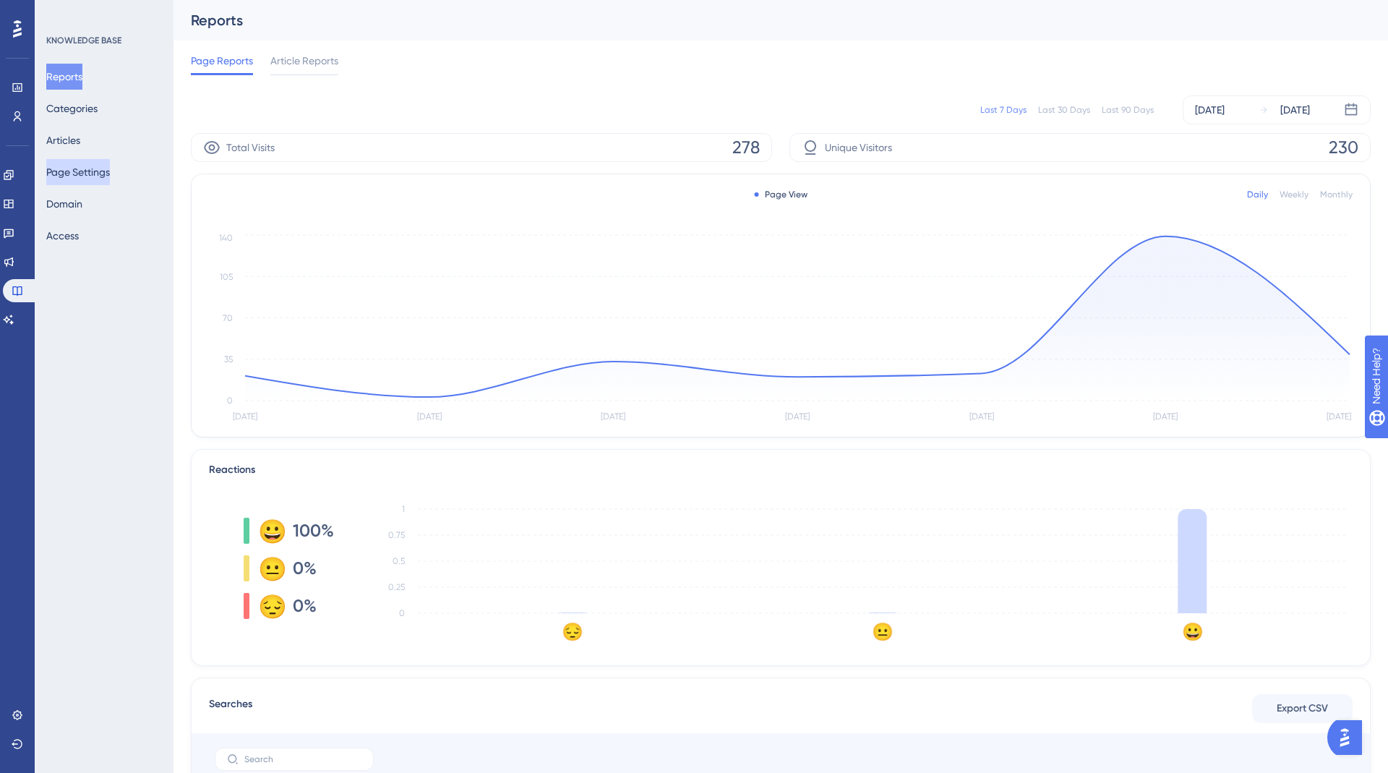
click at [78, 175] on button "Page Settings" at bounding box center [78, 172] width 64 height 26
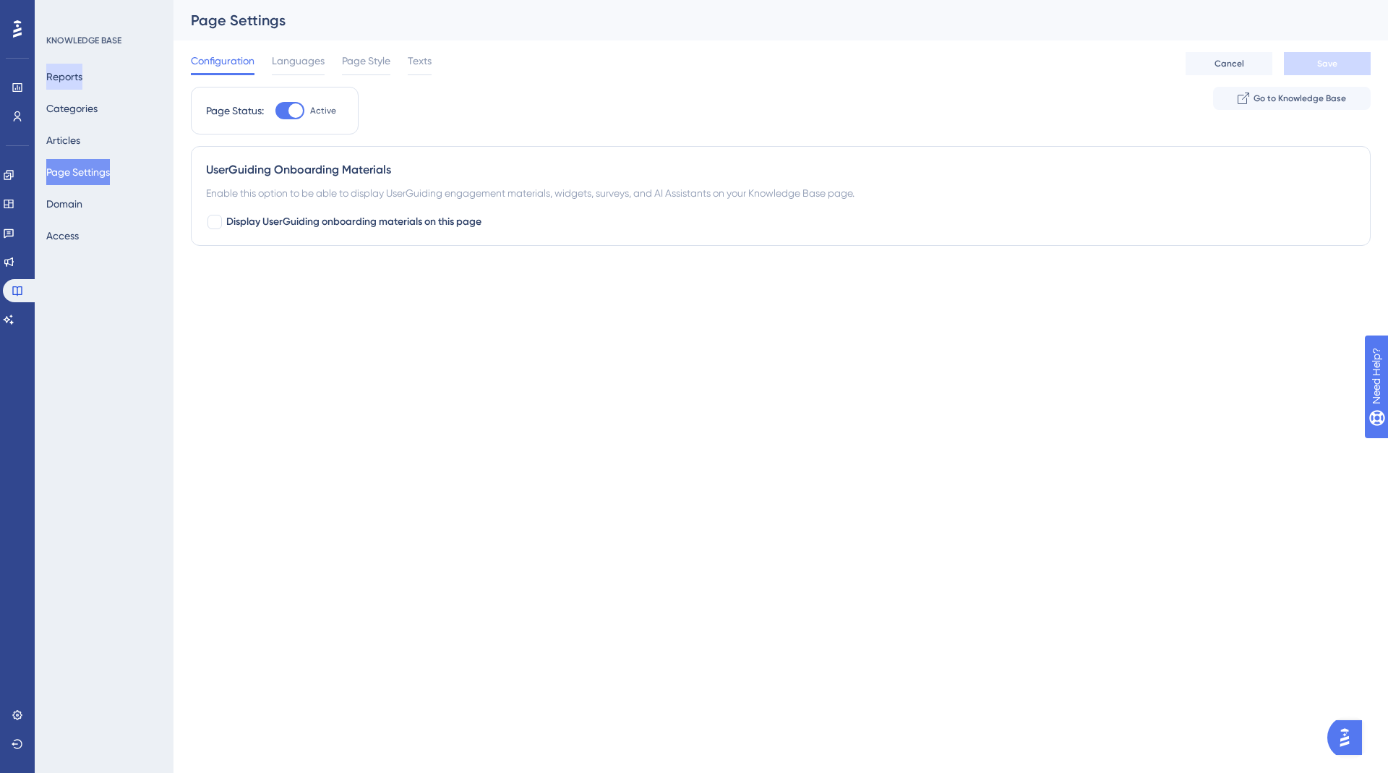
click at [82, 71] on button "Reports" at bounding box center [64, 77] width 36 height 26
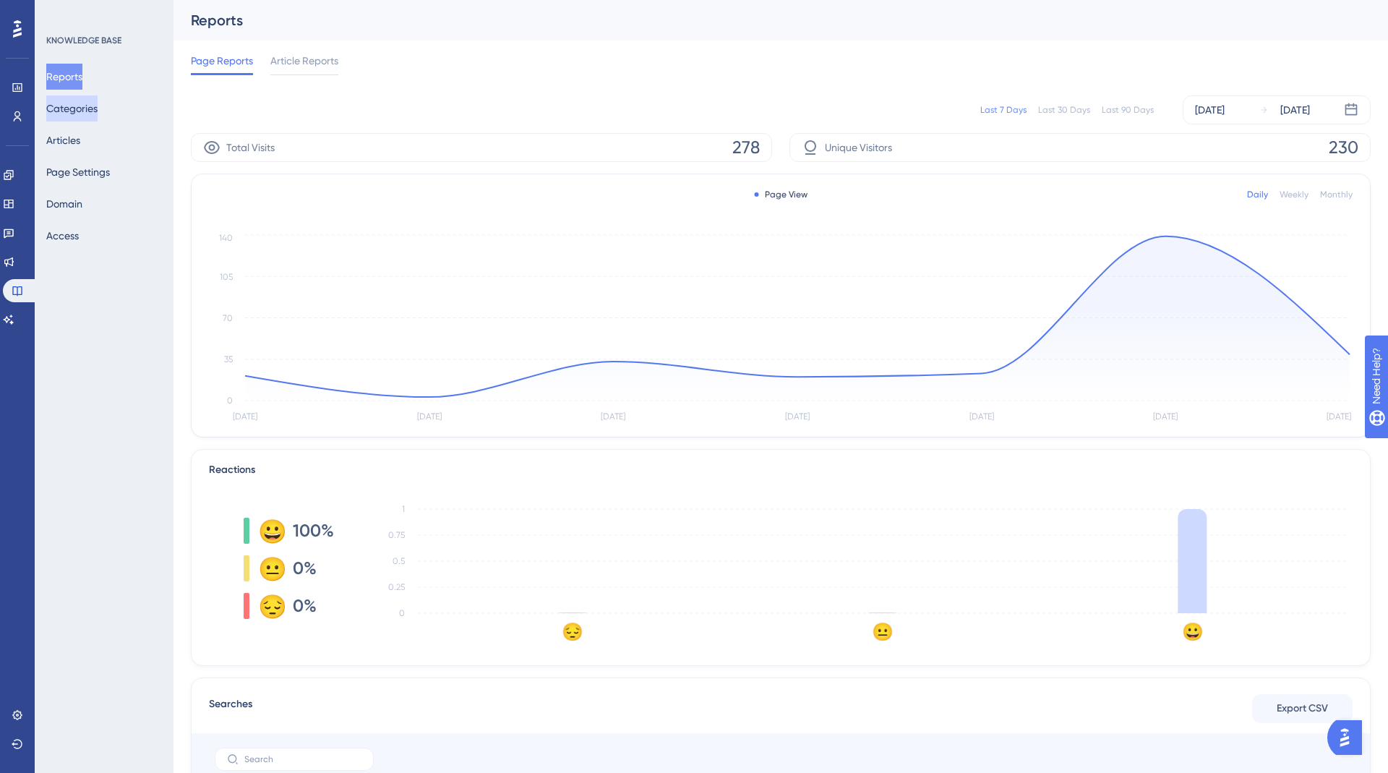
click at [86, 111] on button "Categories" at bounding box center [71, 108] width 51 height 26
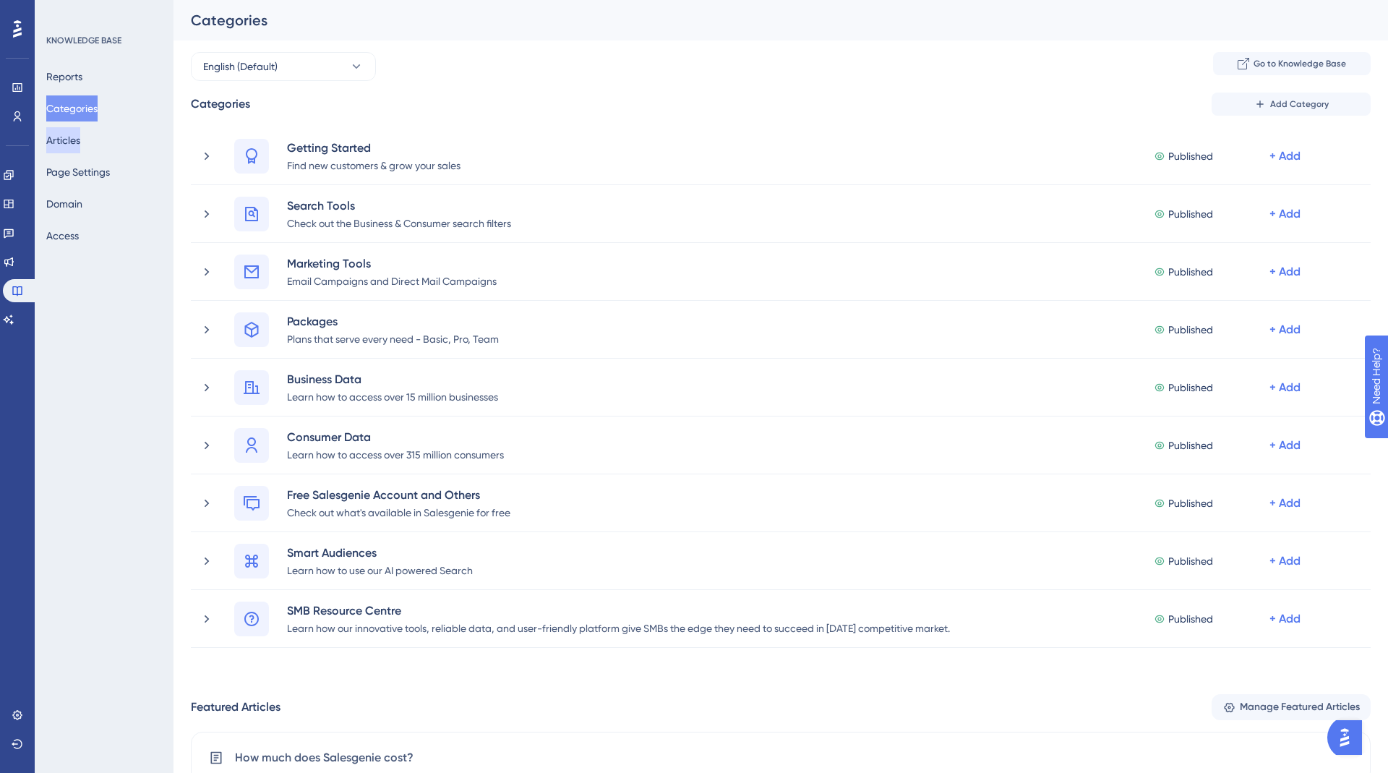
click at [80, 135] on button "Articles" at bounding box center [63, 140] width 34 height 26
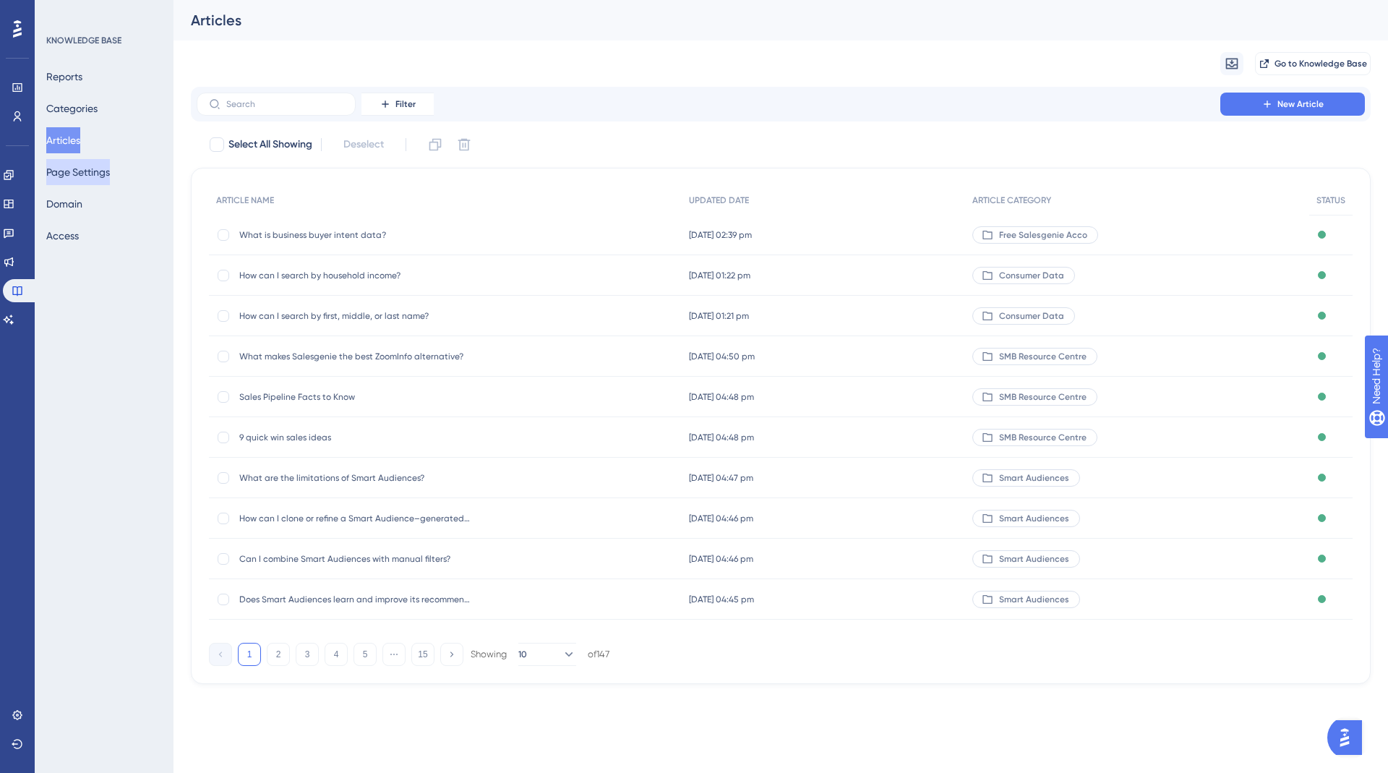
click at [87, 166] on button "Page Settings" at bounding box center [78, 172] width 64 height 26
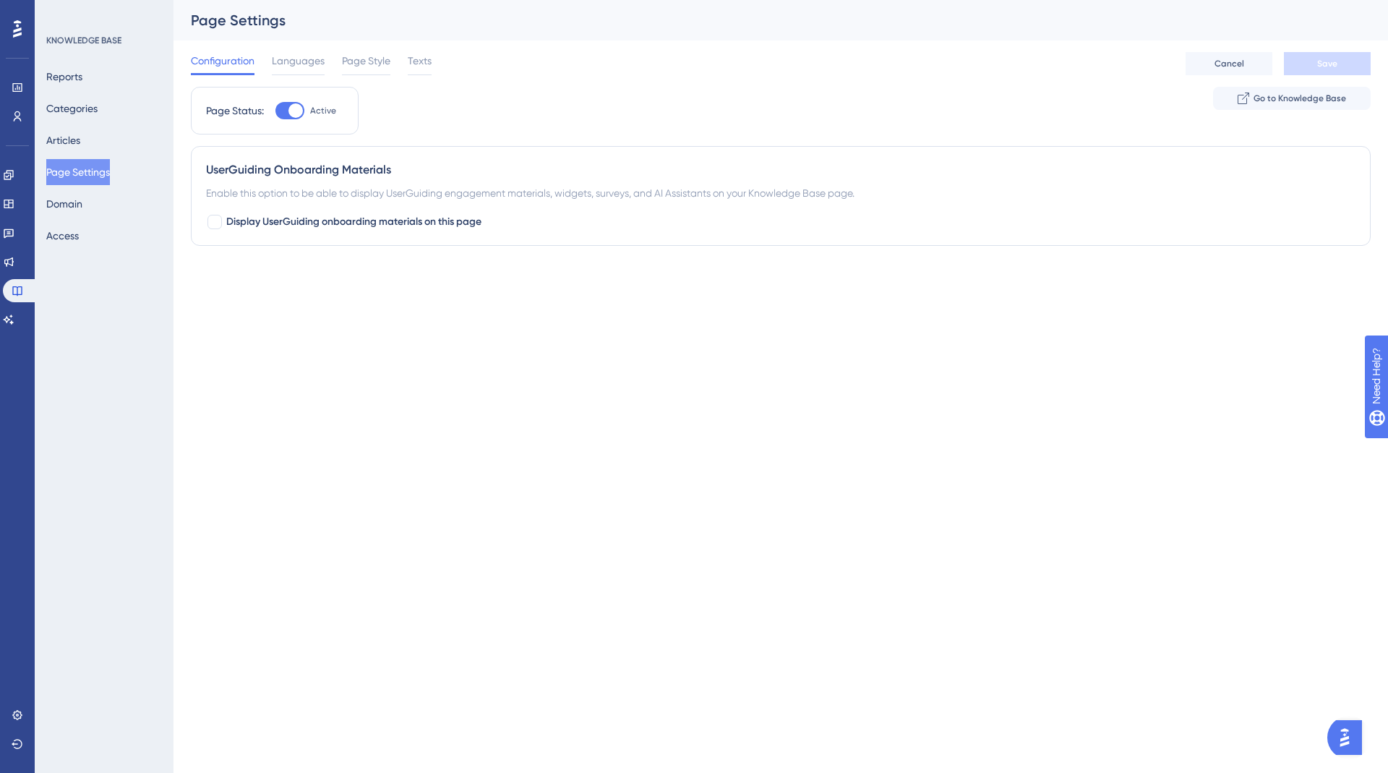
click at [301, 50] on div "Configuration Languages Page Style Texts Cancel Save" at bounding box center [781, 63] width 1180 height 46
click at [301, 55] on span "Languages" at bounding box center [298, 60] width 53 height 17
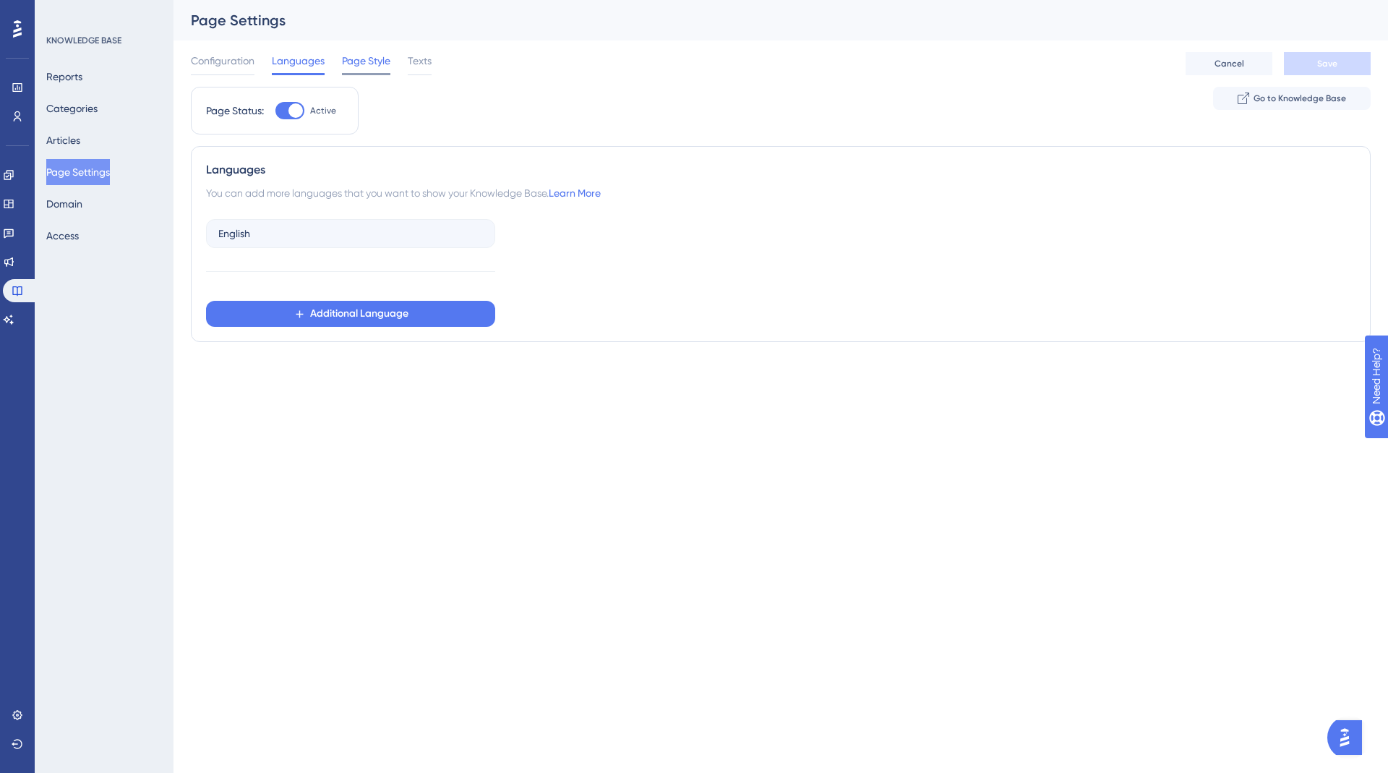
click at [361, 61] on span "Page Style" at bounding box center [366, 60] width 48 height 17
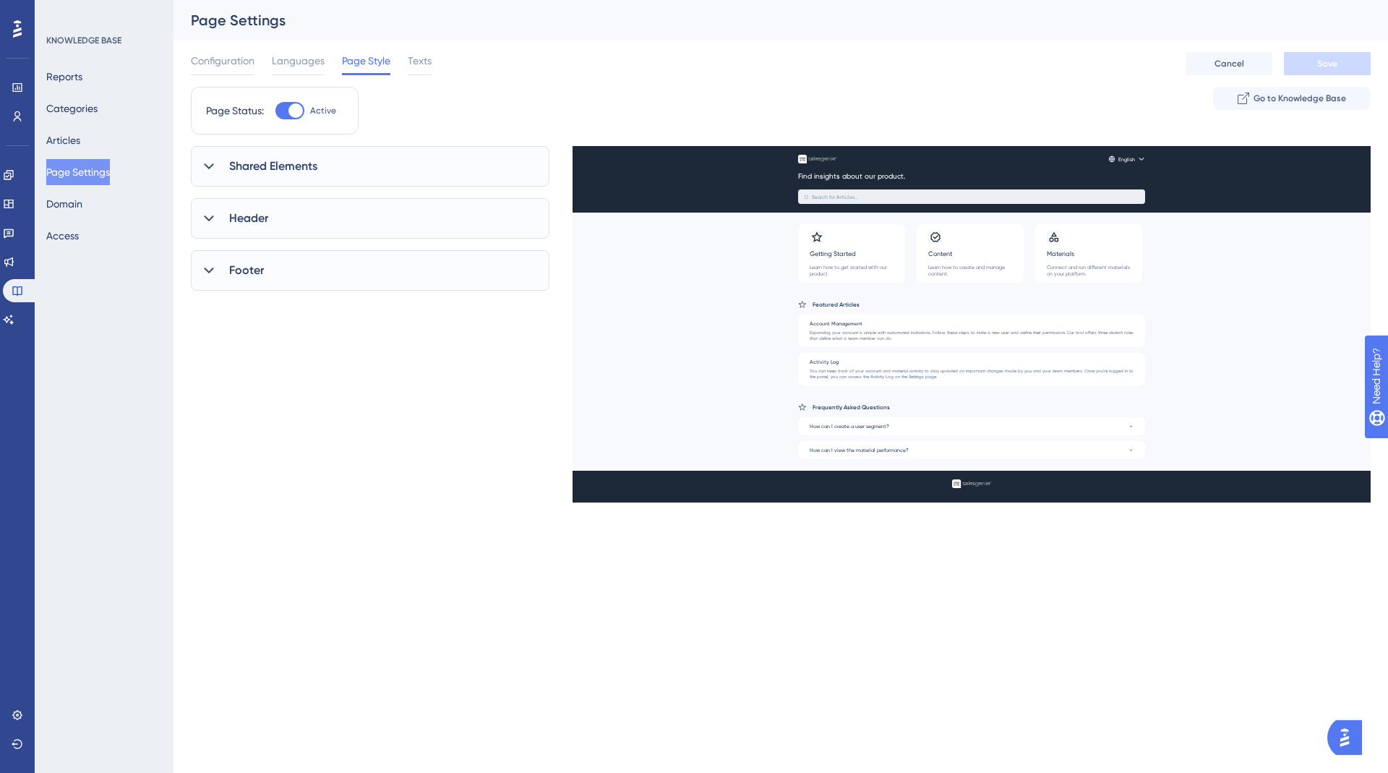
click at [286, 280] on div "Footer" at bounding box center [370, 270] width 359 height 40
click at [281, 229] on div "Header" at bounding box center [370, 218] width 359 height 40
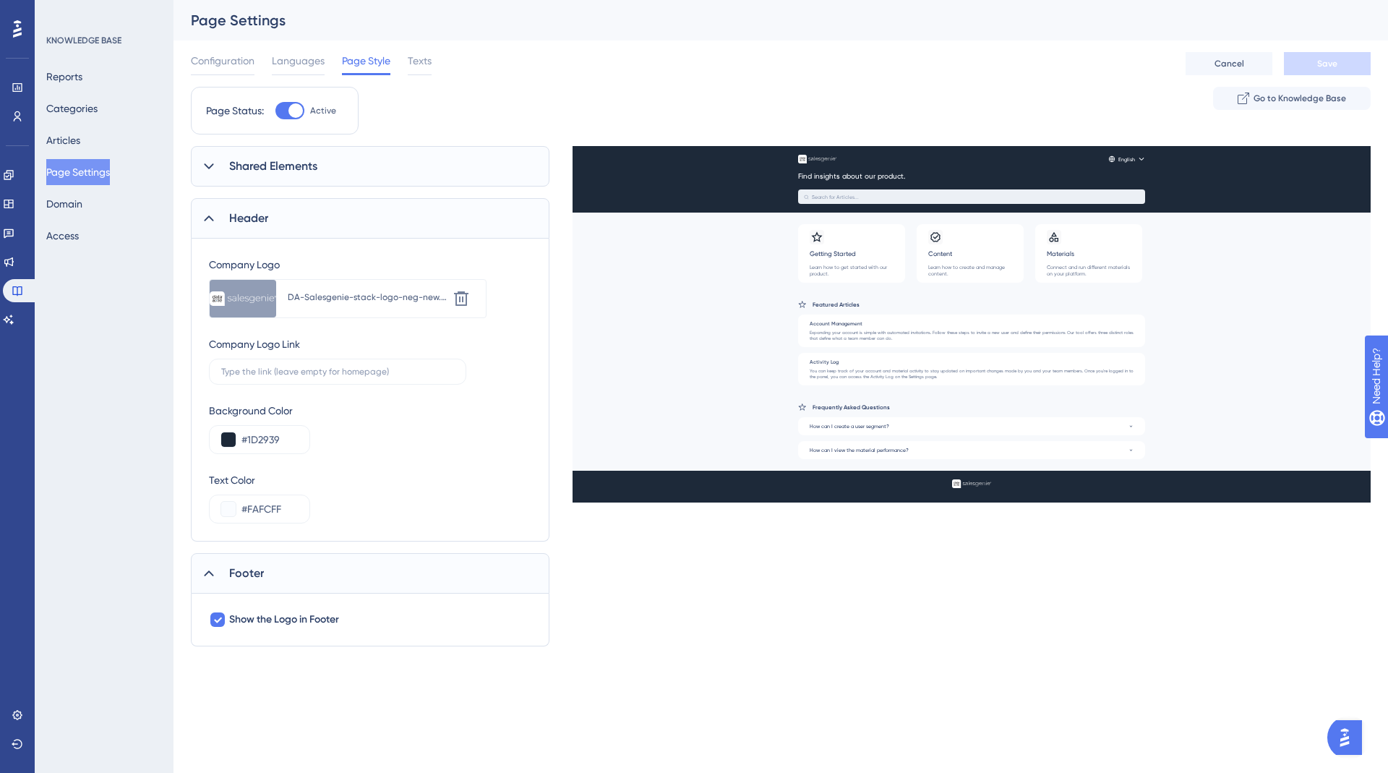
click at [281, 172] on span "Shared Elements" at bounding box center [273, 166] width 88 height 17
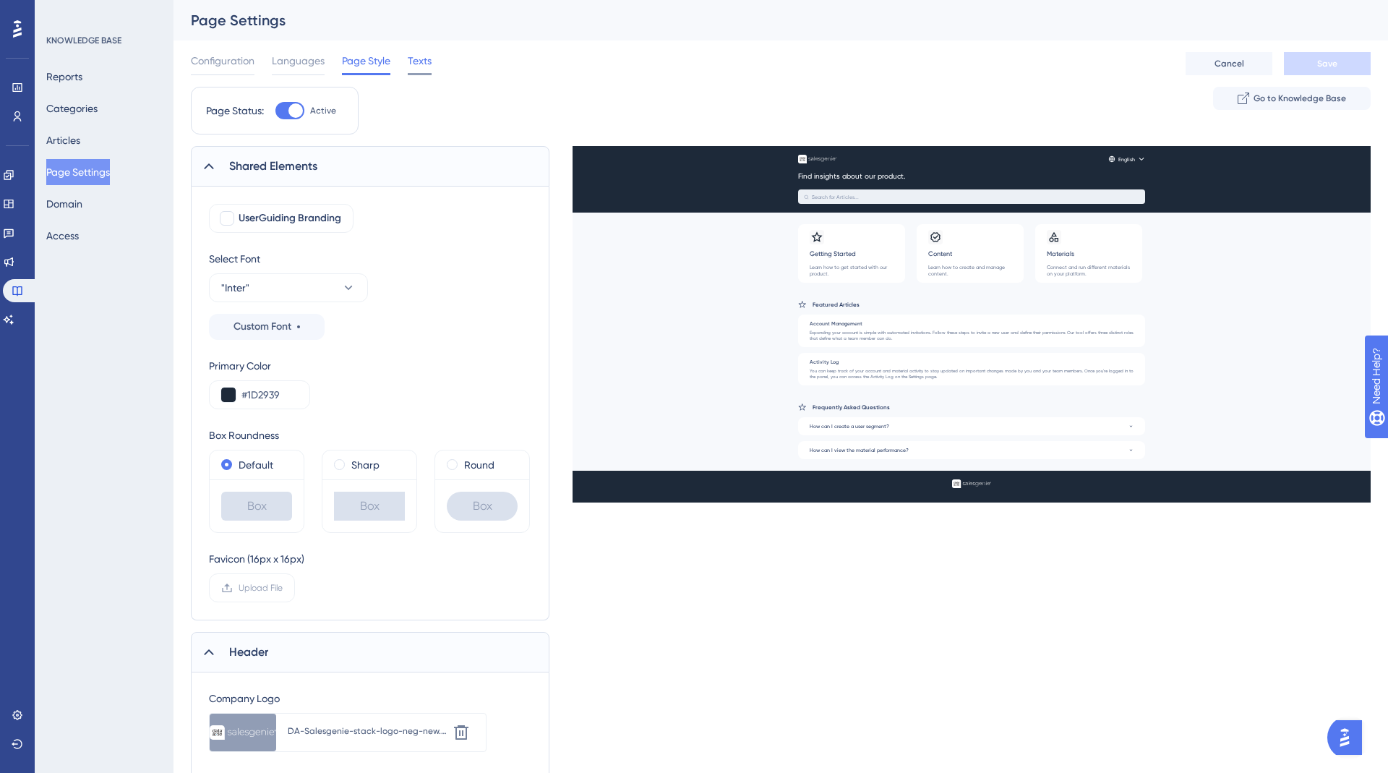
click at [417, 69] on span "Texts" at bounding box center [420, 60] width 24 height 17
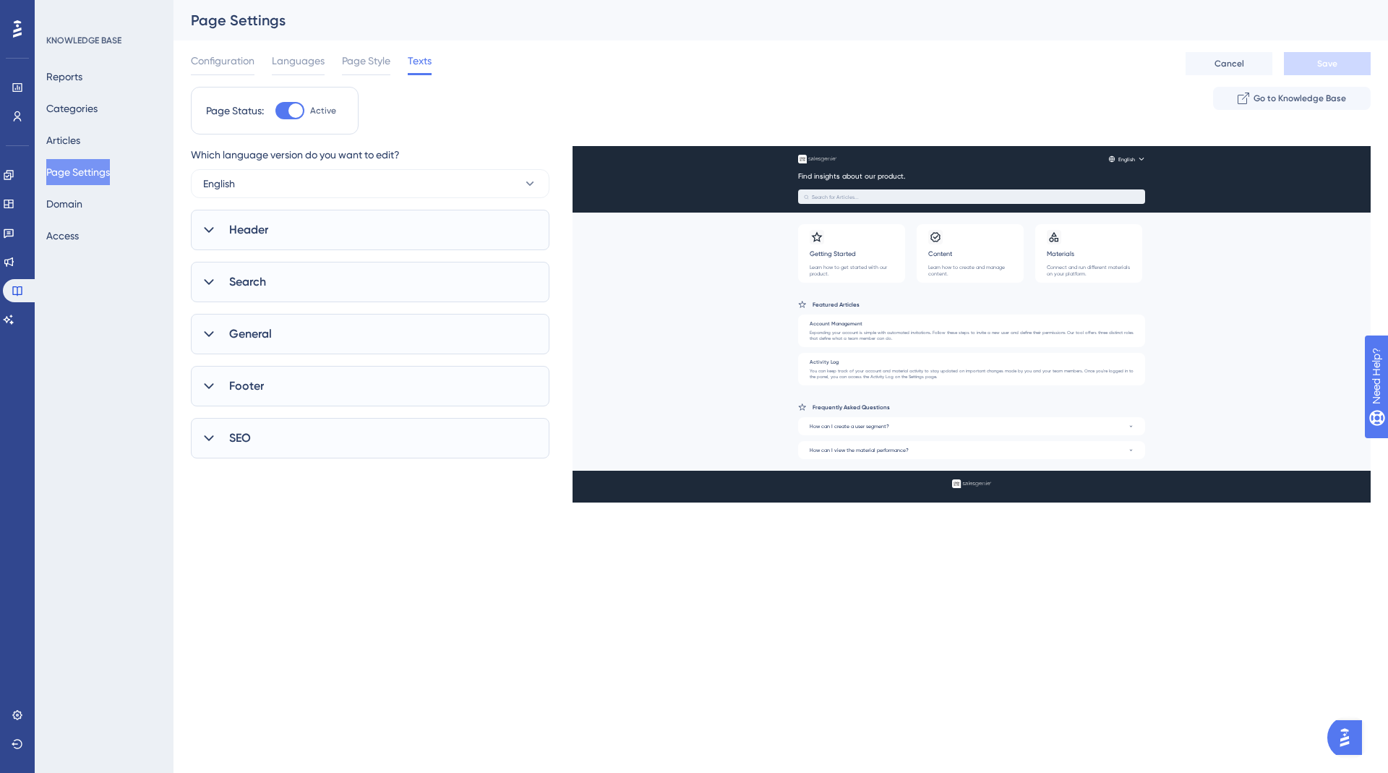
click at [275, 433] on div "SEO" at bounding box center [370, 438] width 359 height 40
click at [262, 380] on span "Footer" at bounding box center [246, 385] width 35 height 17
click at [260, 340] on span "General" at bounding box center [250, 333] width 43 height 17
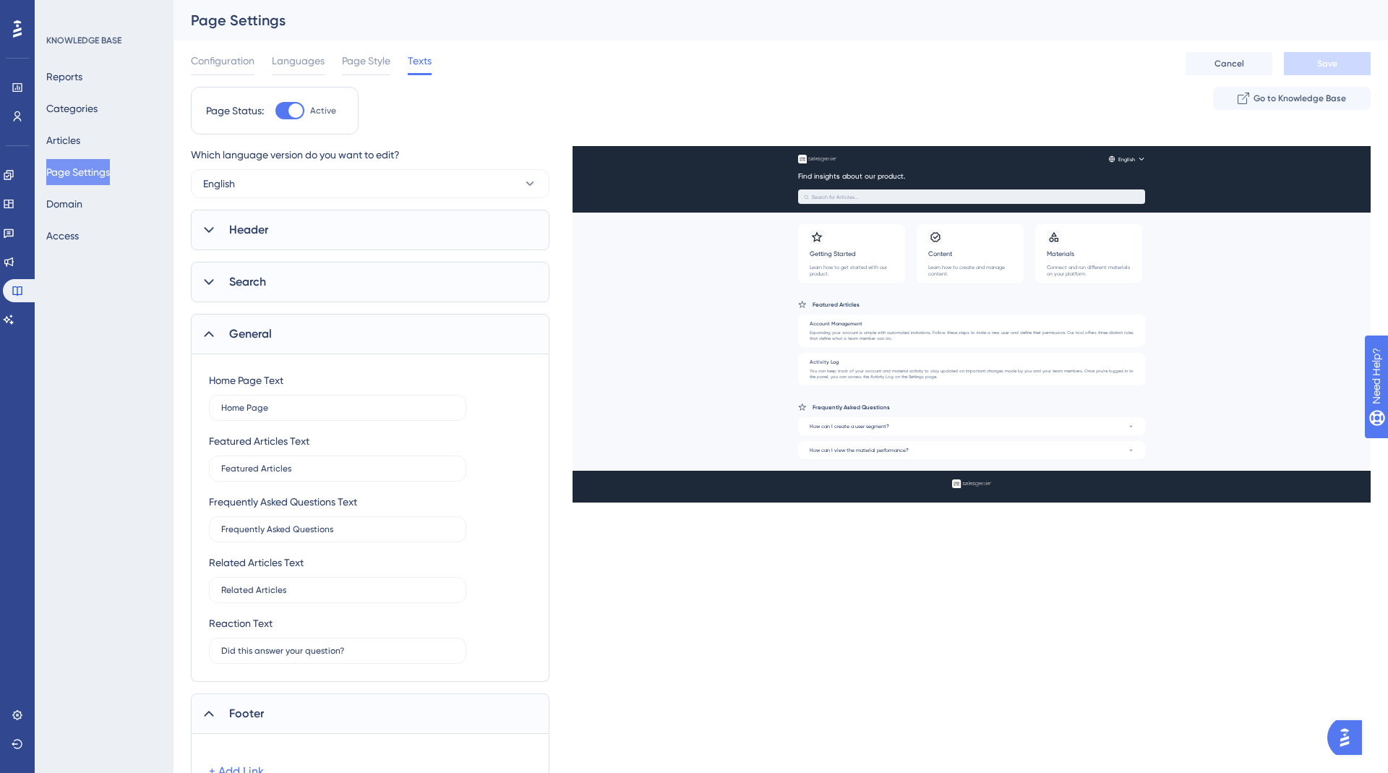
click at [260, 287] on span "Search" at bounding box center [247, 281] width 37 height 17
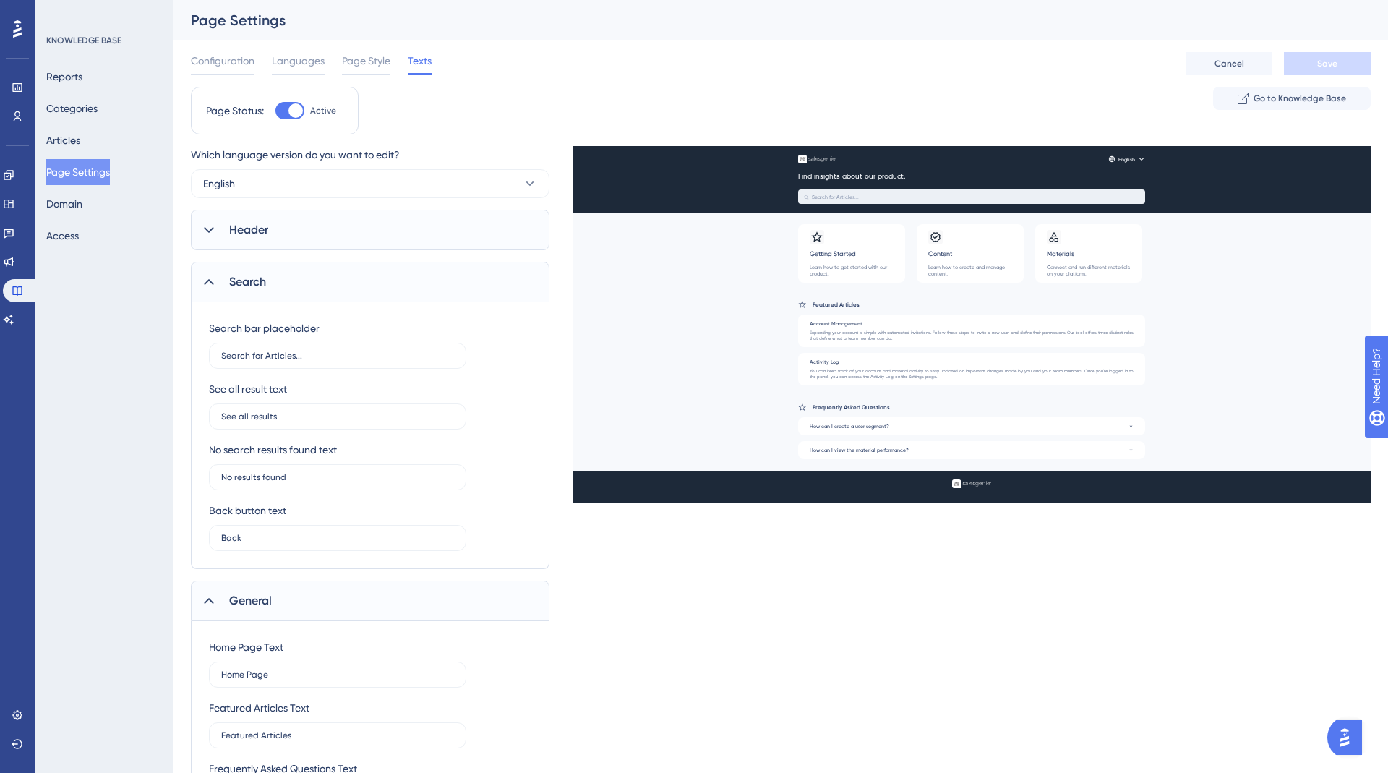
click at [261, 226] on span "Header" at bounding box center [248, 229] width 39 height 17
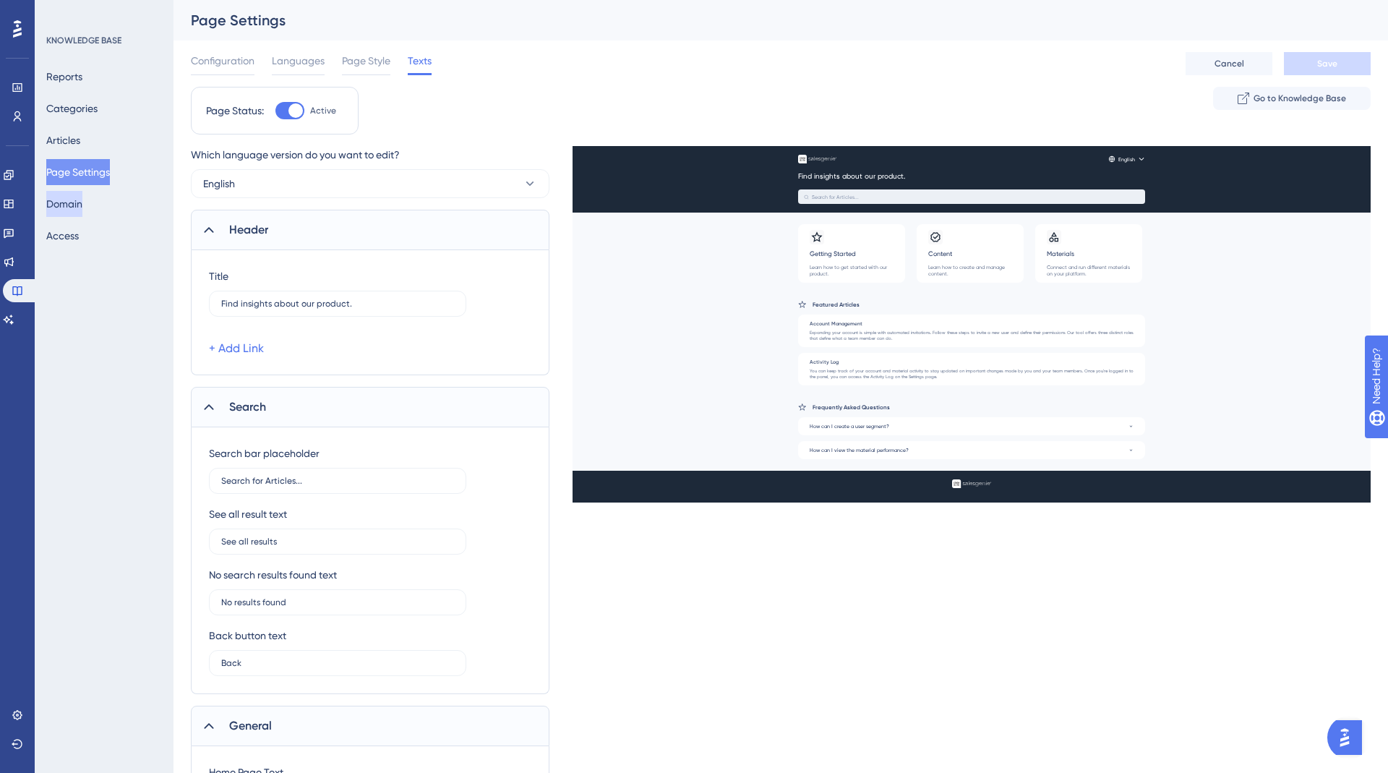
click at [82, 213] on button "Domain" at bounding box center [64, 204] width 36 height 26
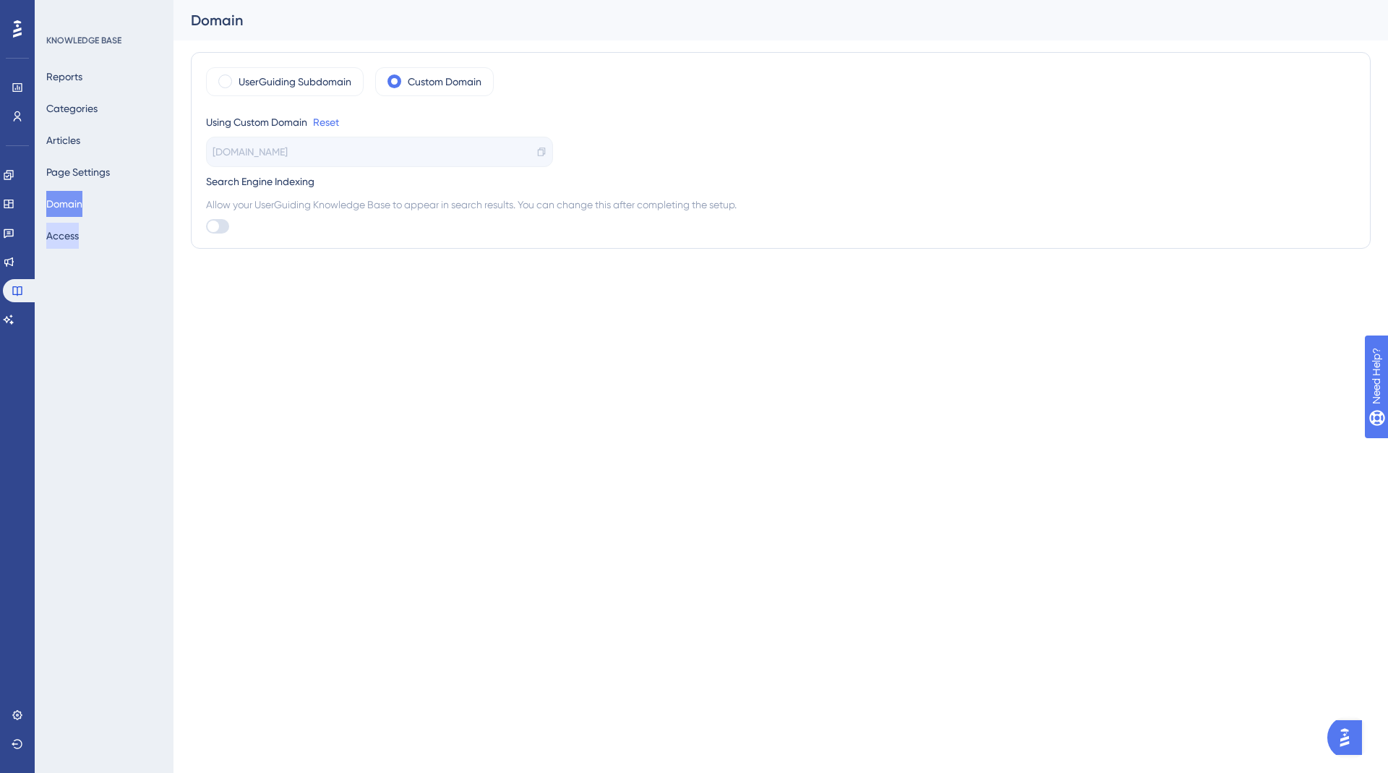
click at [79, 245] on button "Access" at bounding box center [62, 236] width 33 height 26
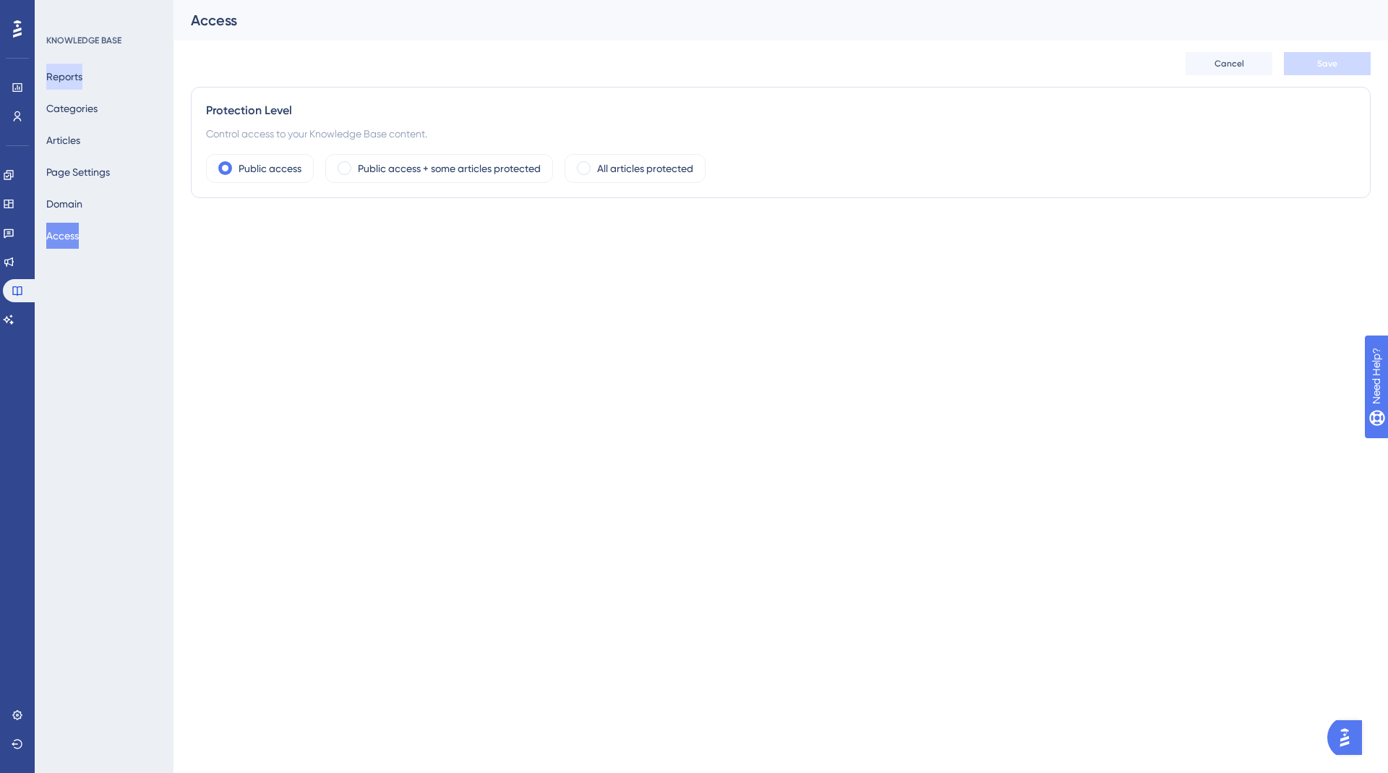
click at [67, 70] on button "Reports" at bounding box center [64, 77] width 36 height 26
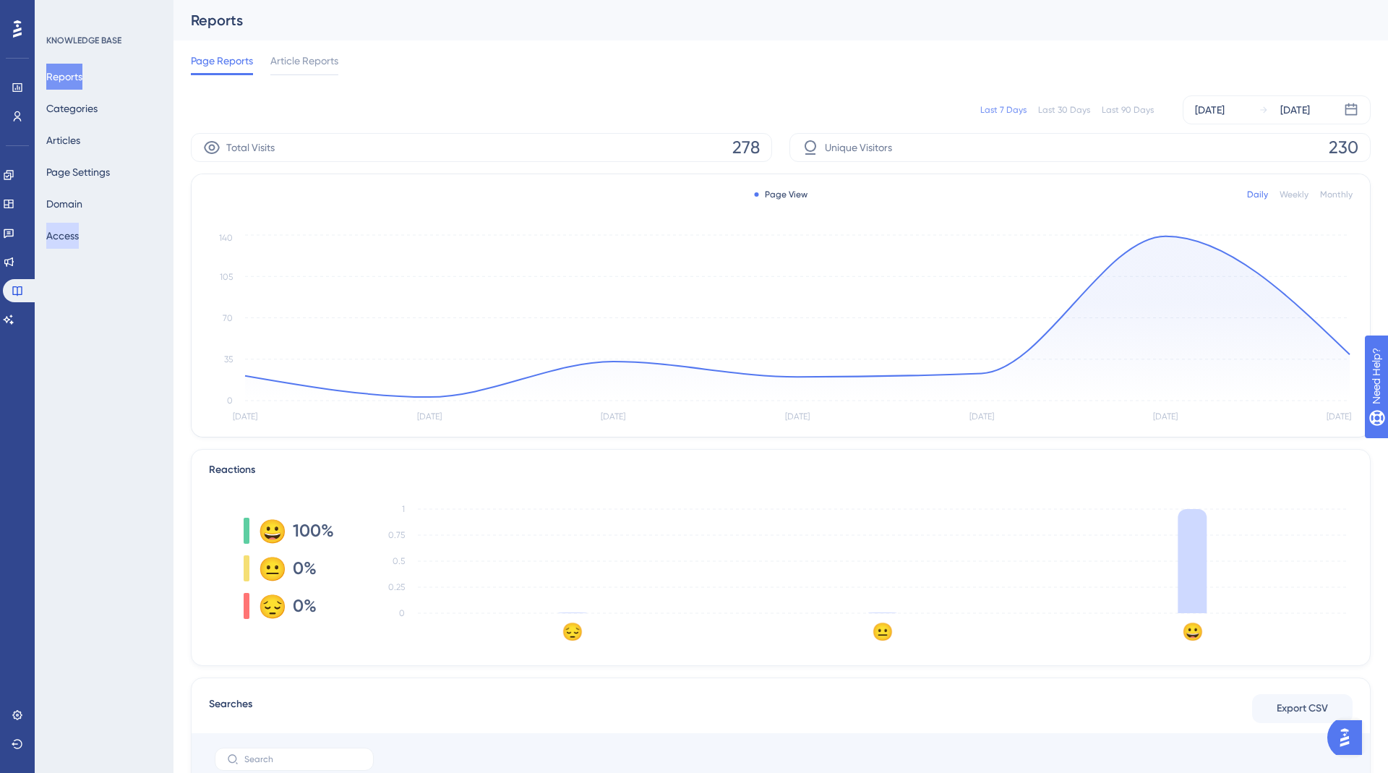
click at [74, 244] on button "Access" at bounding box center [62, 236] width 33 height 26
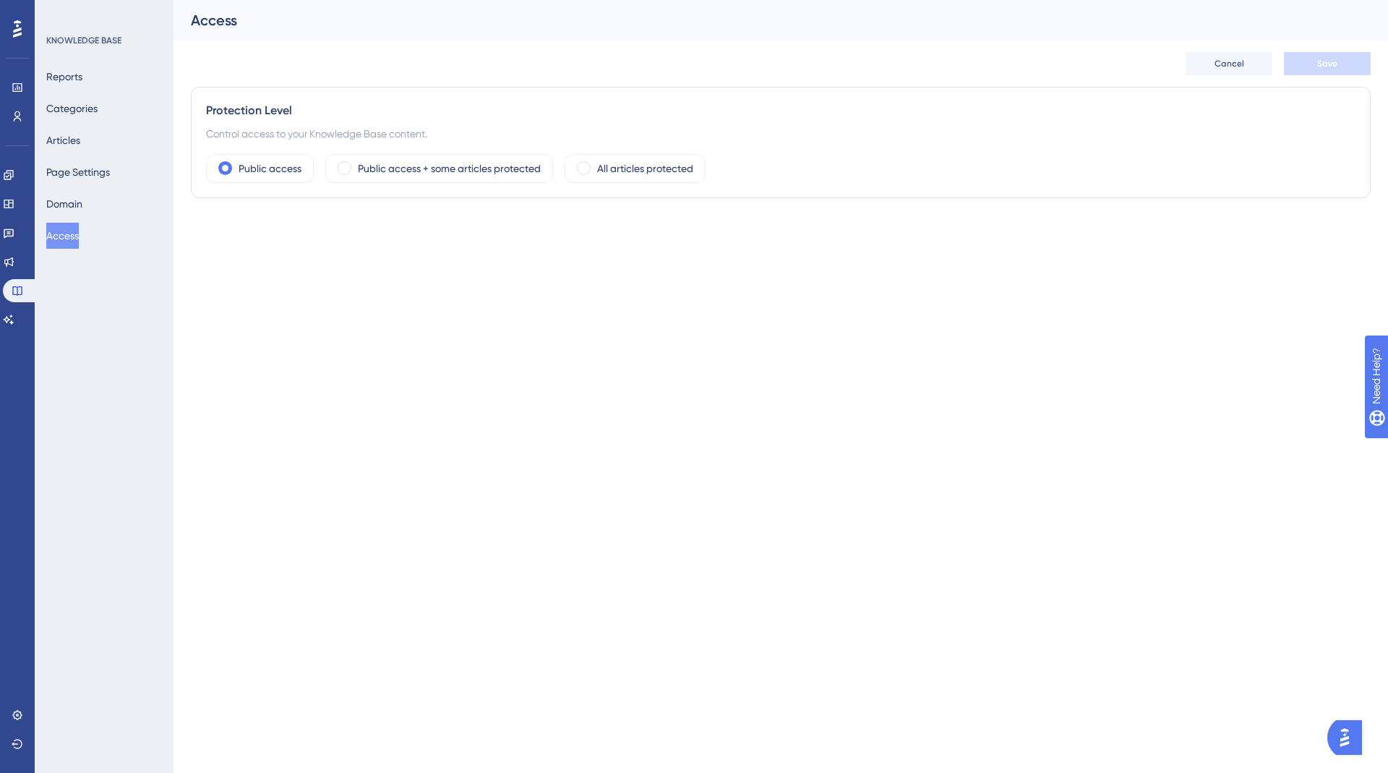
click at [82, 219] on div "Reports Categories Articles Page Settings Domain Access" at bounding box center [104, 156] width 117 height 185
click at [82, 202] on button "Domain" at bounding box center [64, 204] width 36 height 26
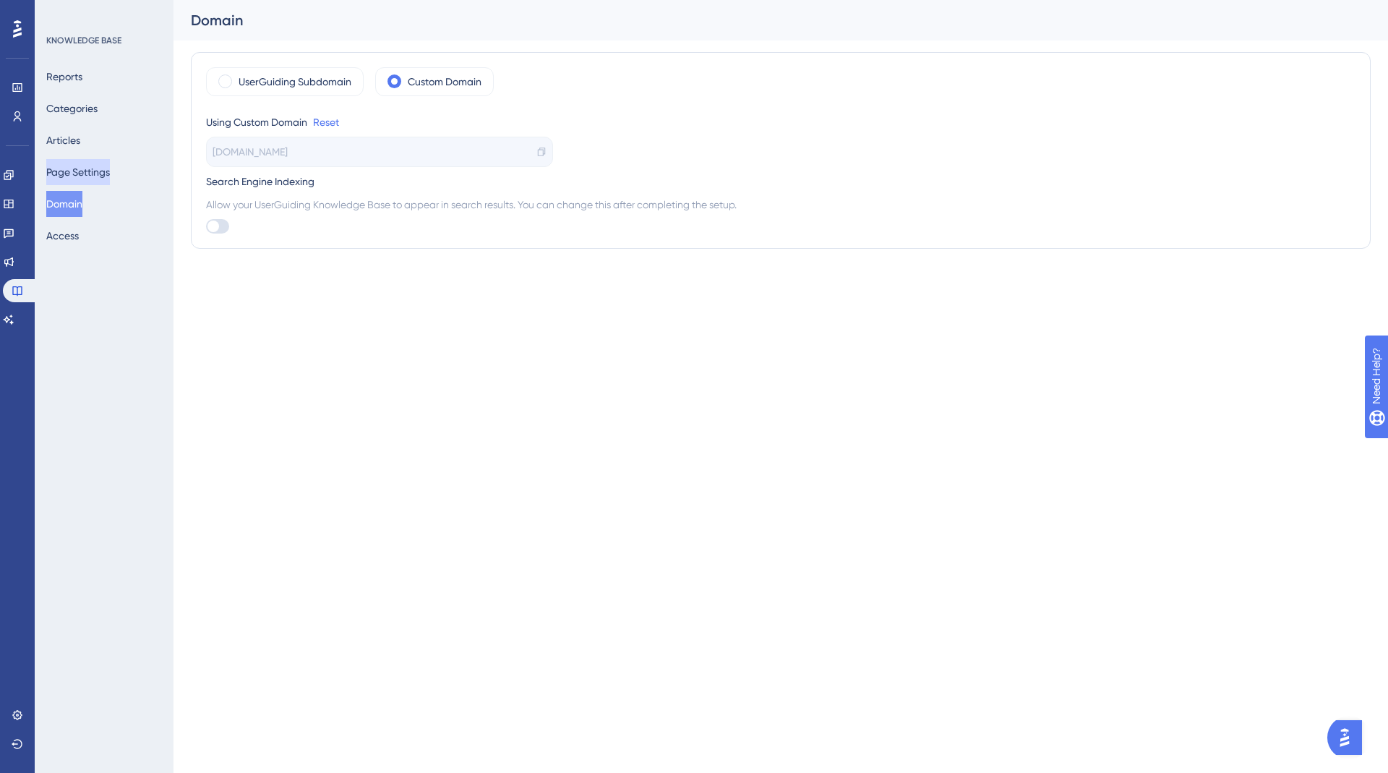
click at [83, 178] on button "Page Settings" at bounding box center [78, 172] width 64 height 26
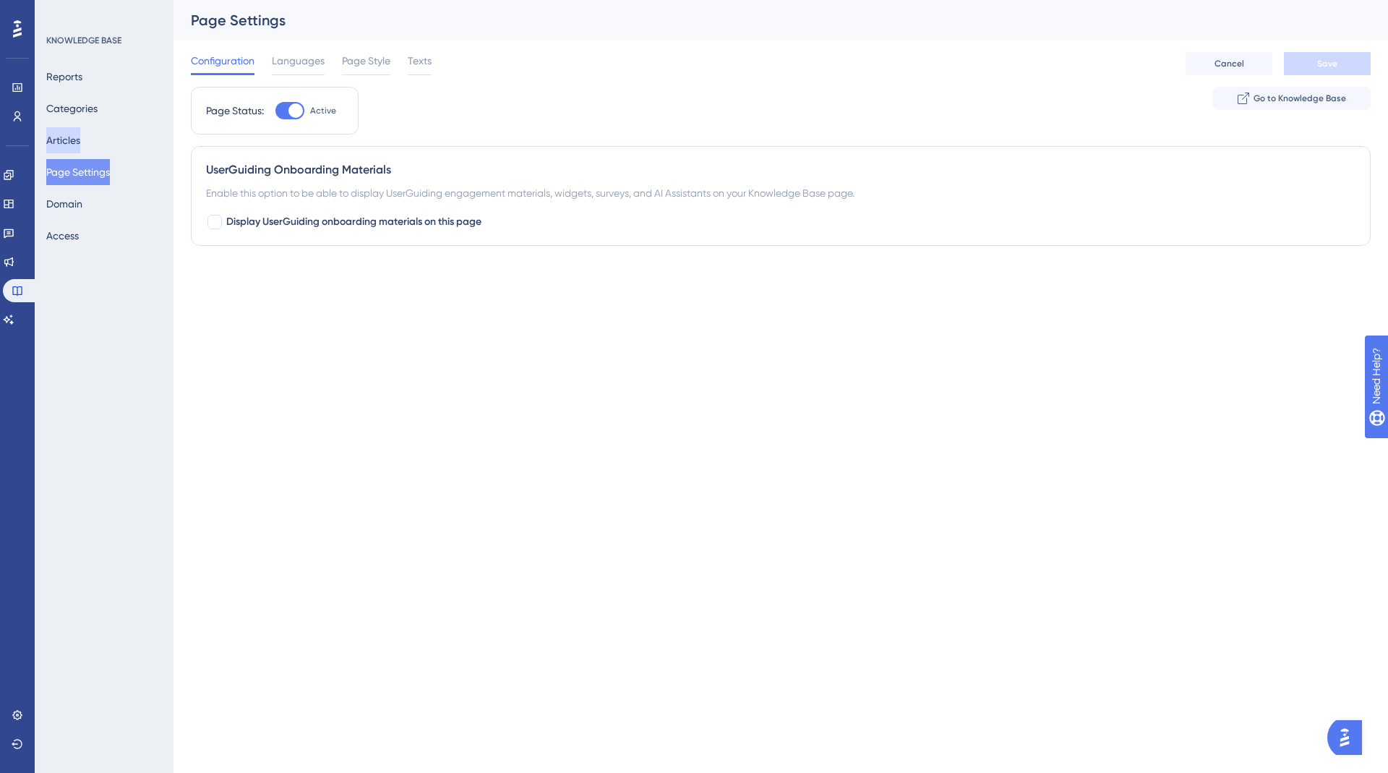
click at [79, 144] on button "Articles" at bounding box center [63, 140] width 34 height 26
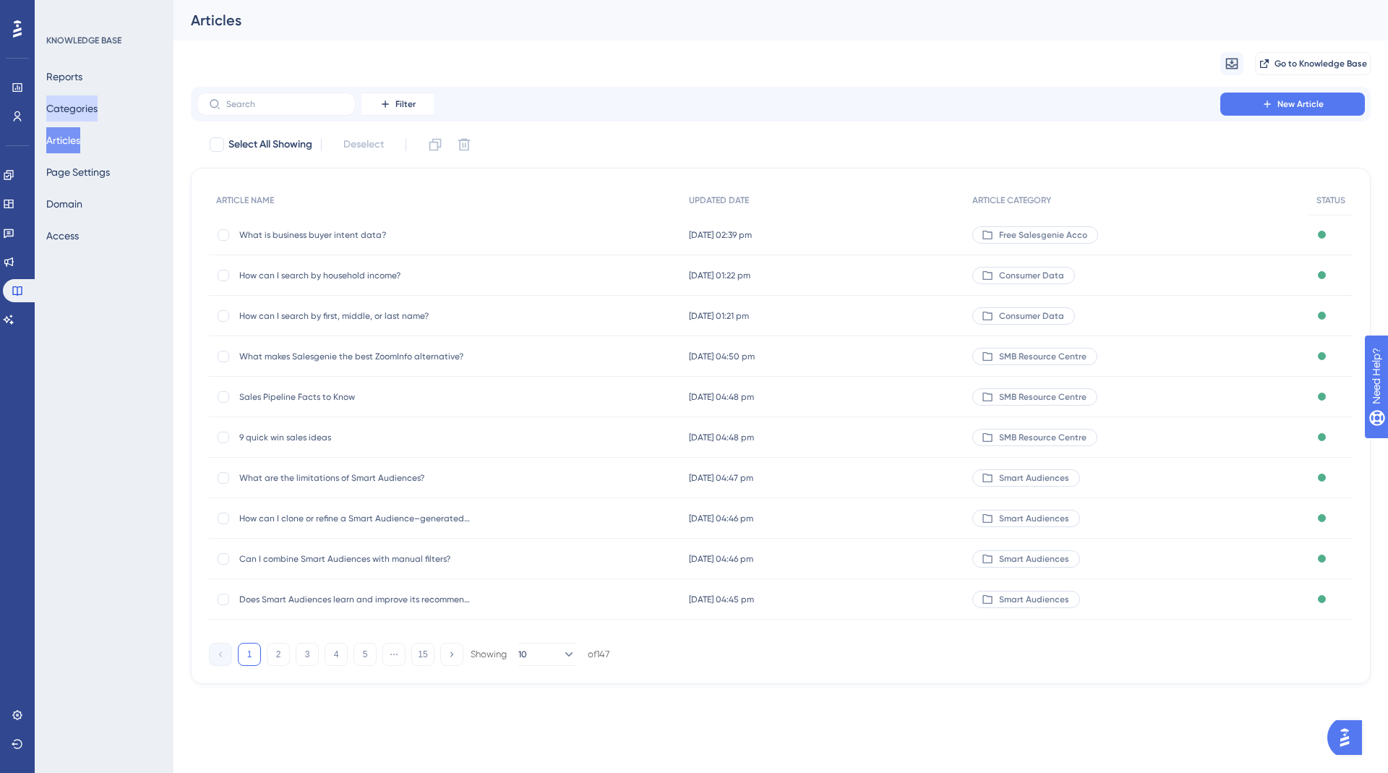
click at [81, 113] on button "Categories" at bounding box center [71, 108] width 51 height 26
click at [80, 76] on button "Reports" at bounding box center [64, 77] width 36 height 26
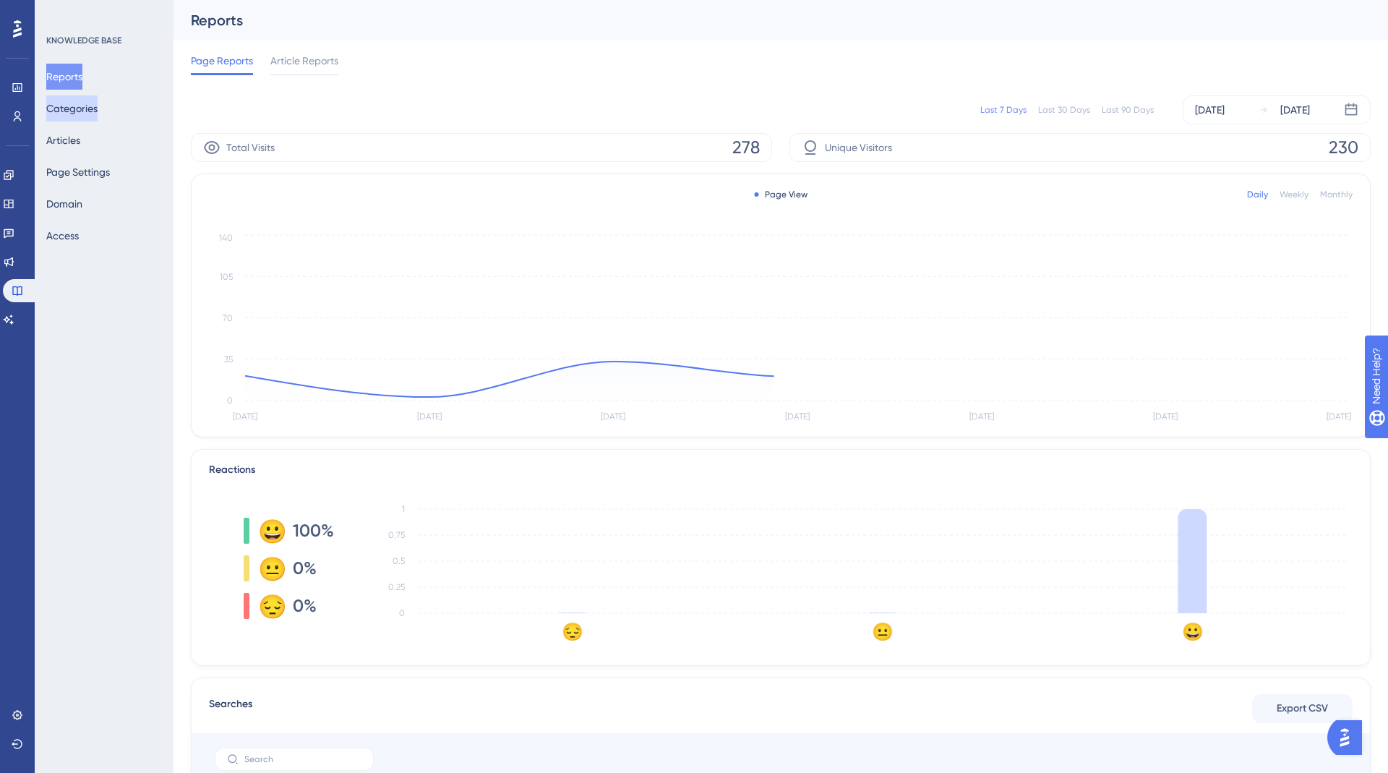
click at [80, 103] on button "Categories" at bounding box center [71, 108] width 51 height 26
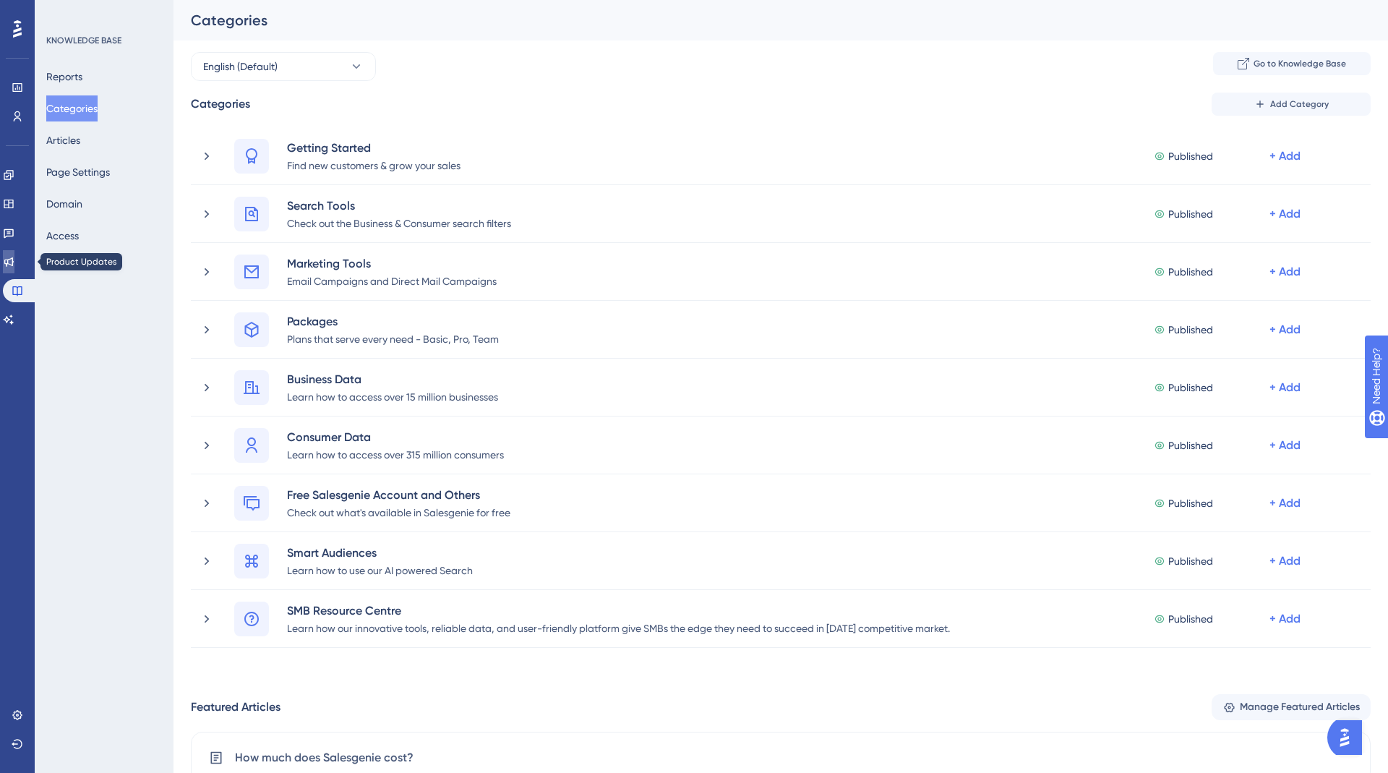
click at [14, 260] on icon at bounding box center [8, 261] width 9 height 9
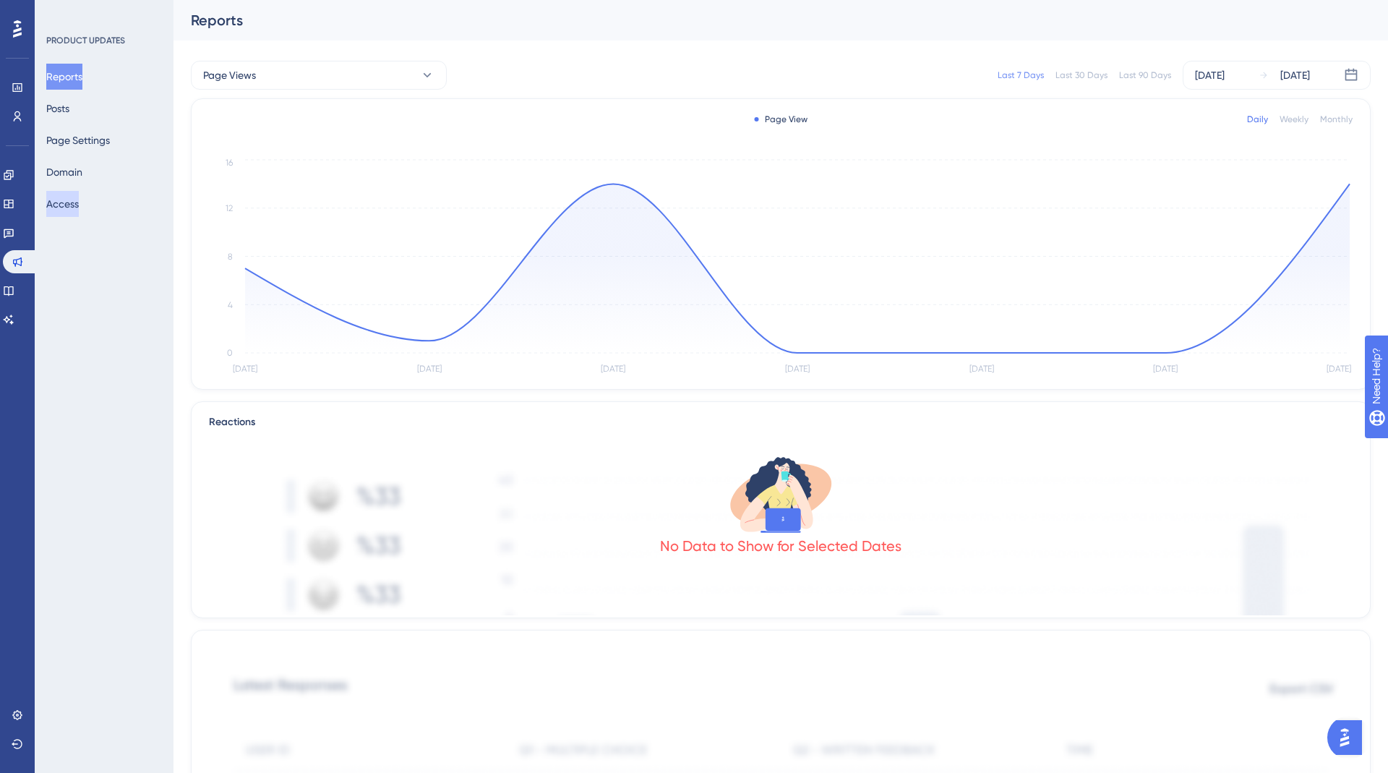
click at [67, 210] on button "Access" at bounding box center [62, 204] width 33 height 26
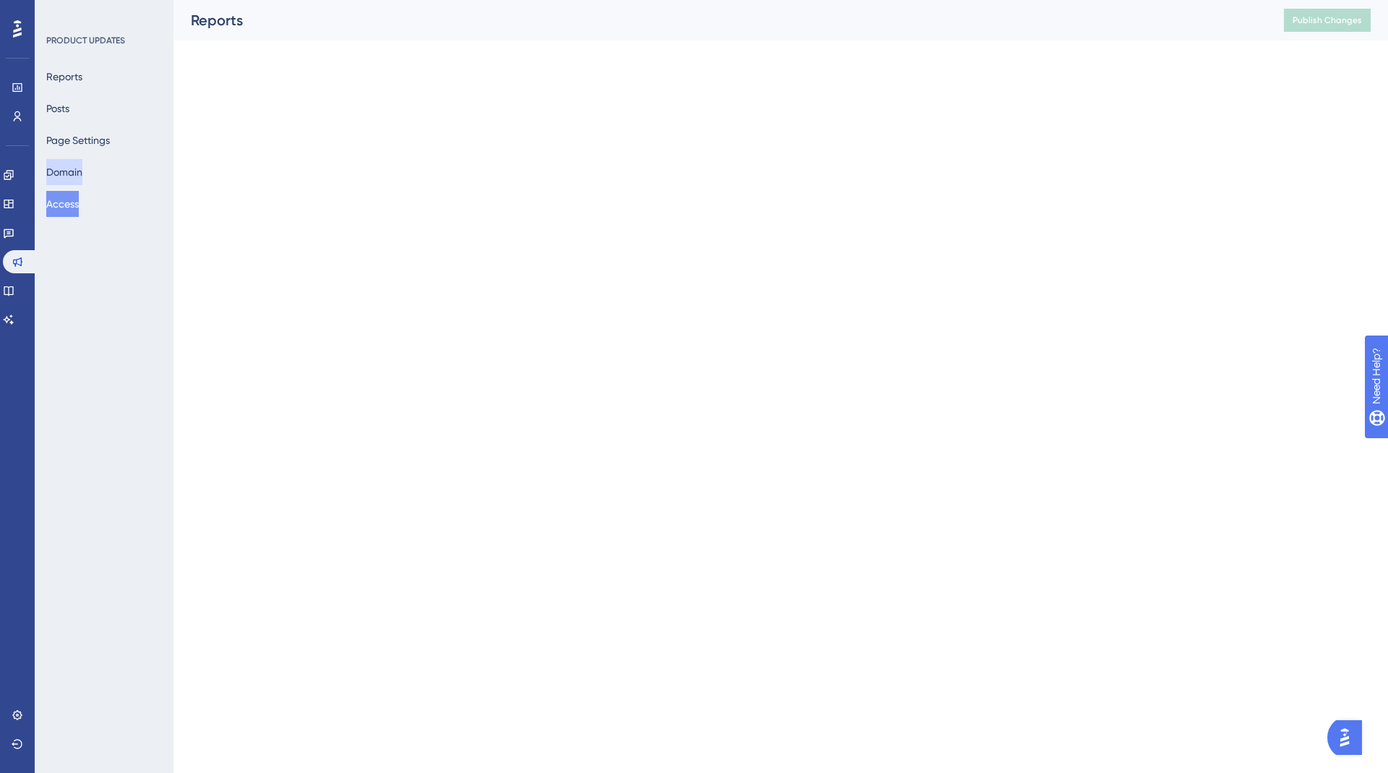
click at [82, 167] on button "Domain" at bounding box center [64, 172] width 36 height 26
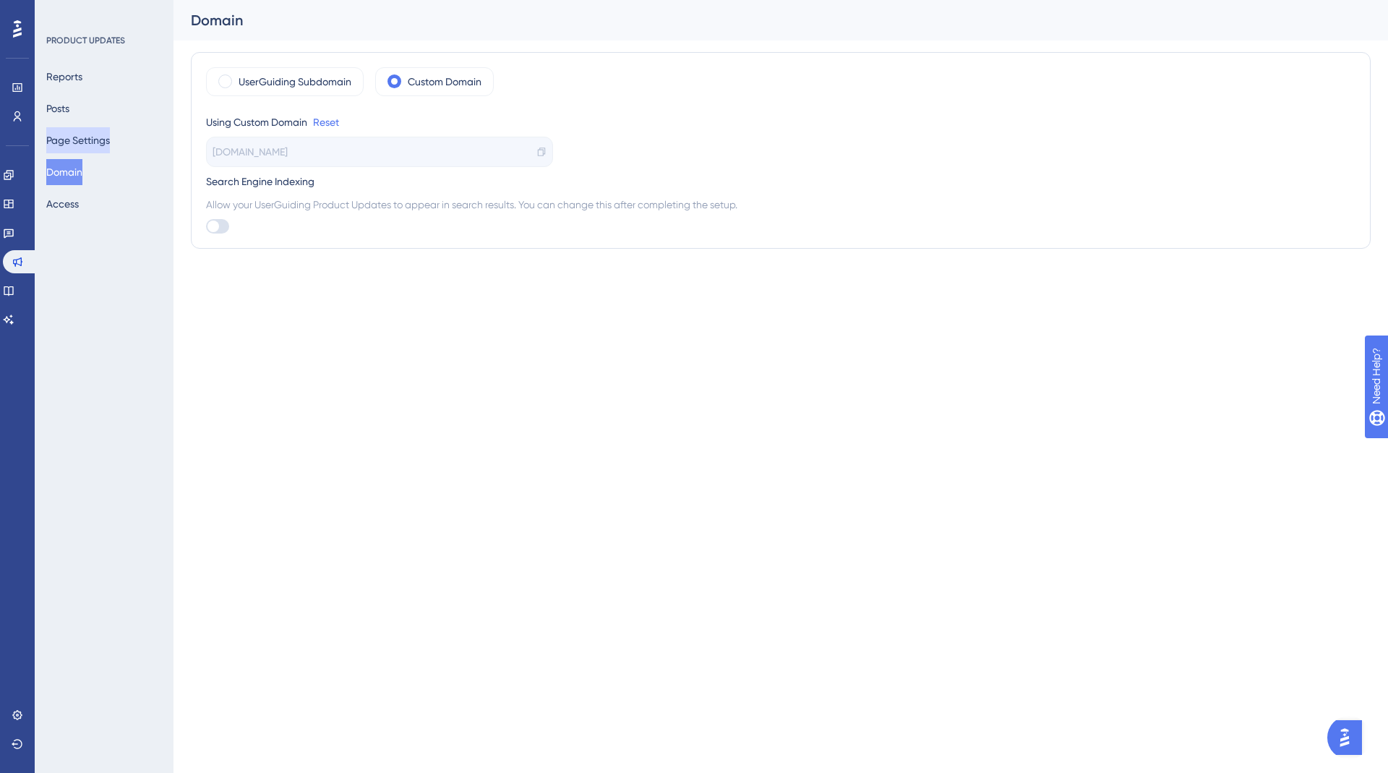
click at [85, 141] on button "Page Settings" at bounding box center [78, 140] width 64 height 26
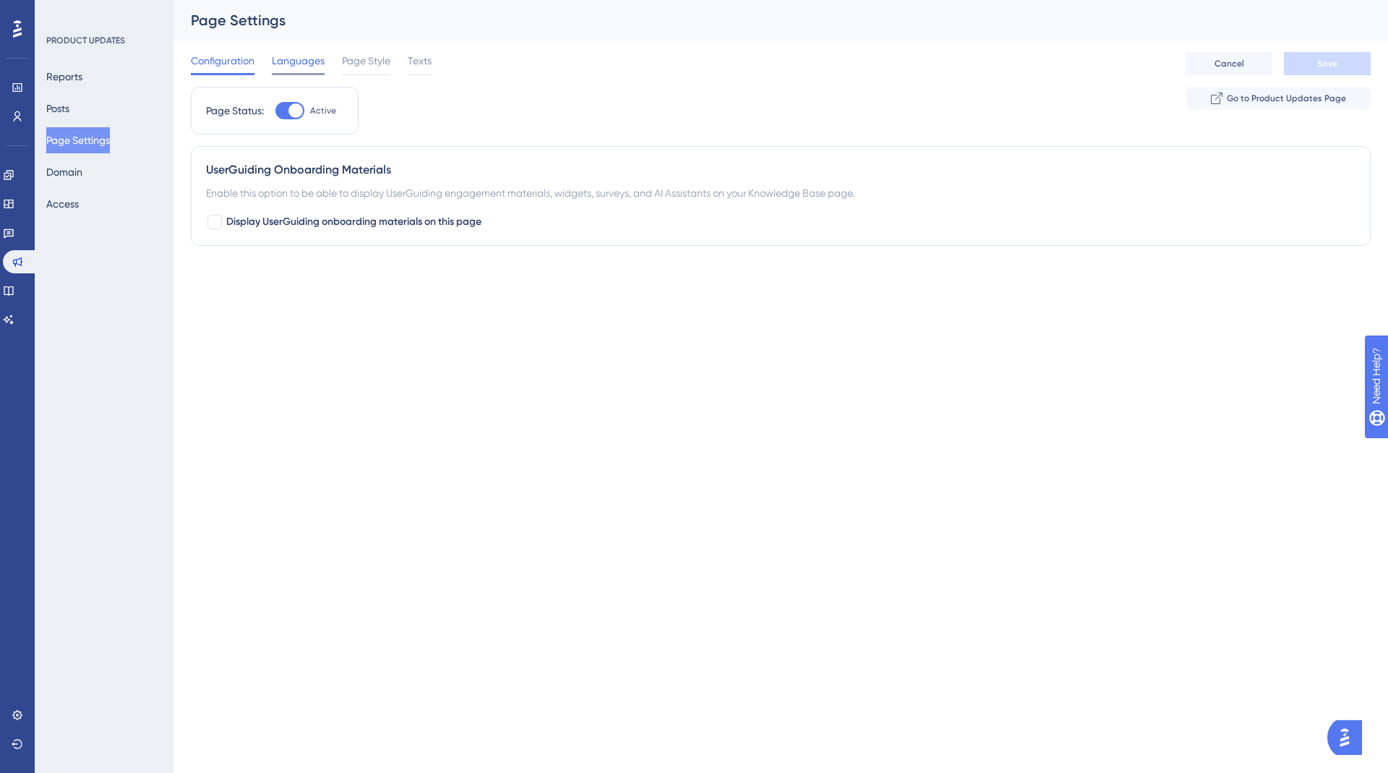
click at [294, 57] on span "Languages" at bounding box center [298, 60] width 53 height 17
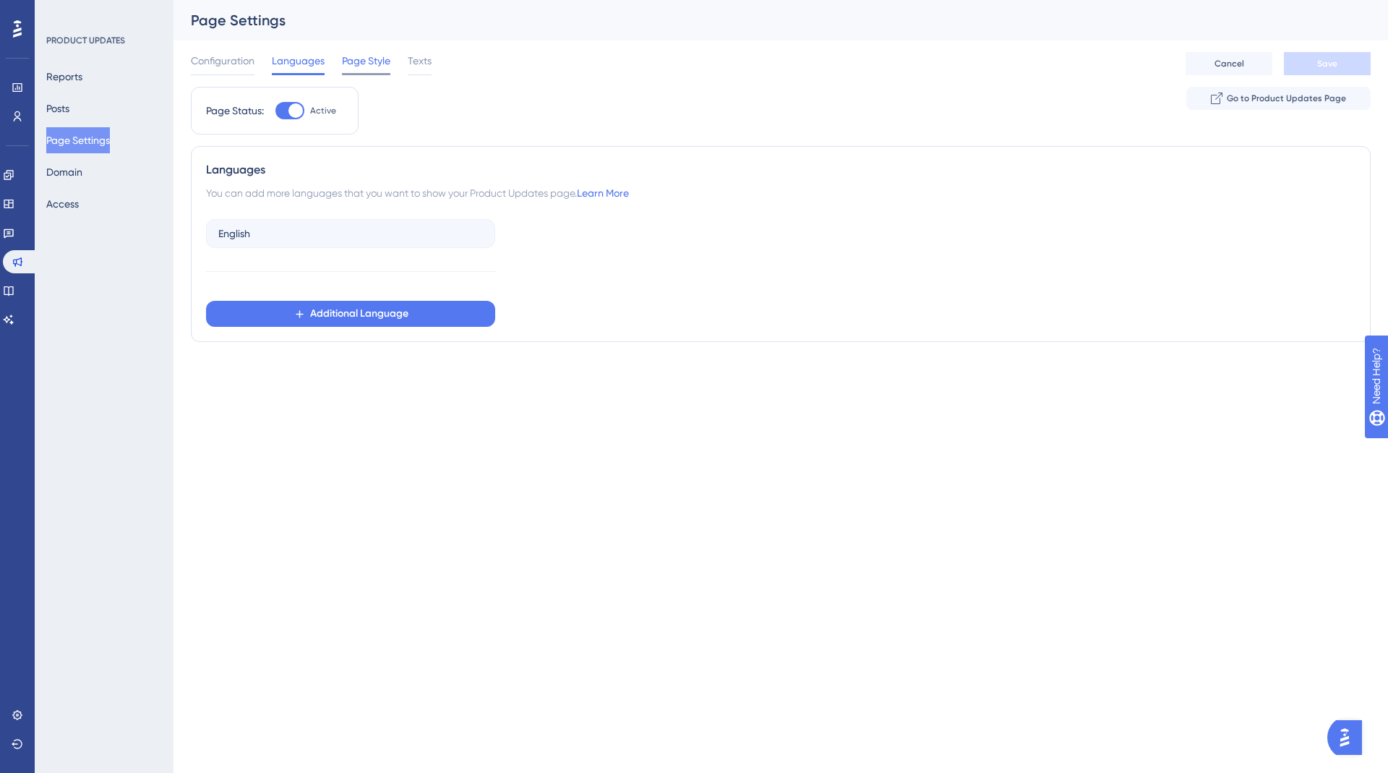
click at [377, 64] on span "Page Style" at bounding box center [366, 60] width 48 height 17
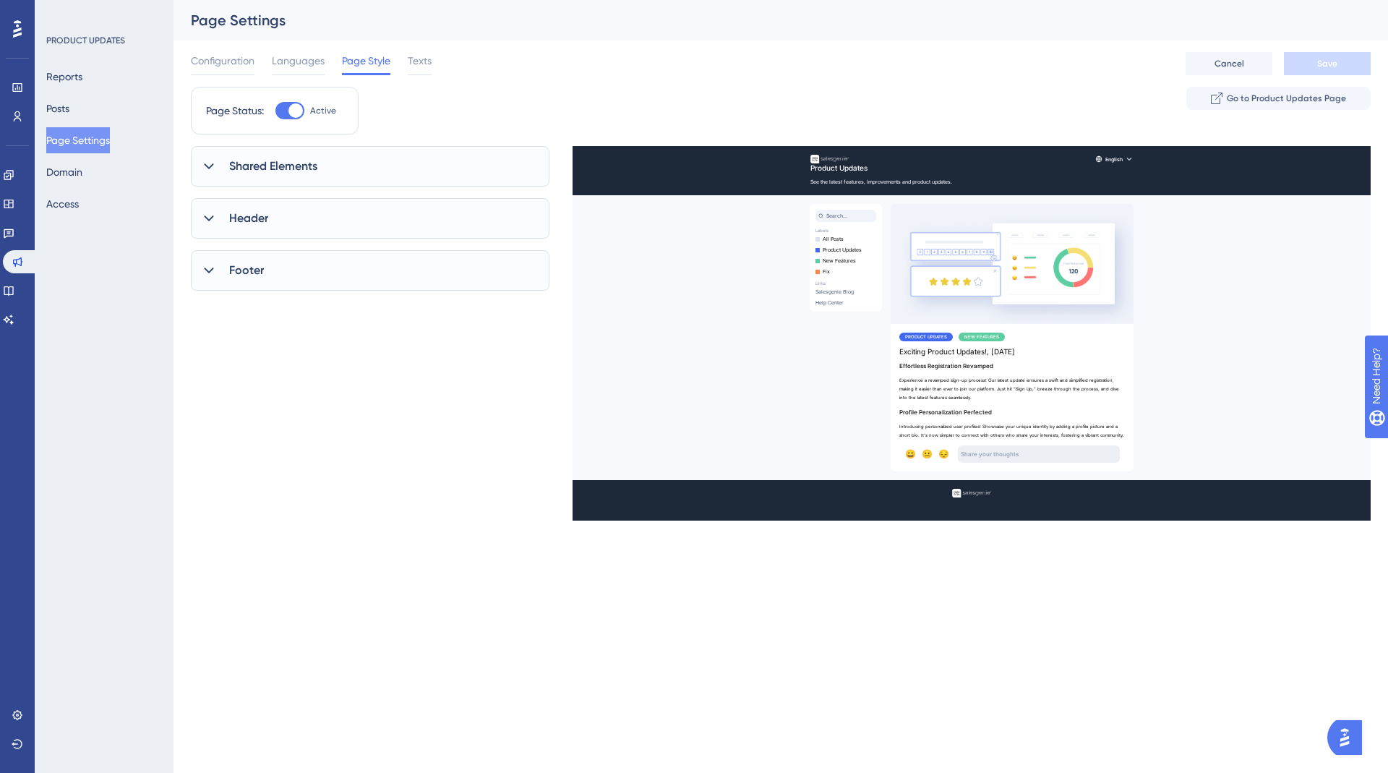
click at [288, 268] on div "Footer" at bounding box center [370, 270] width 359 height 40
click at [272, 223] on div "Header" at bounding box center [370, 218] width 359 height 40
click at [315, 165] on span "Shared Elements" at bounding box center [273, 166] width 88 height 17
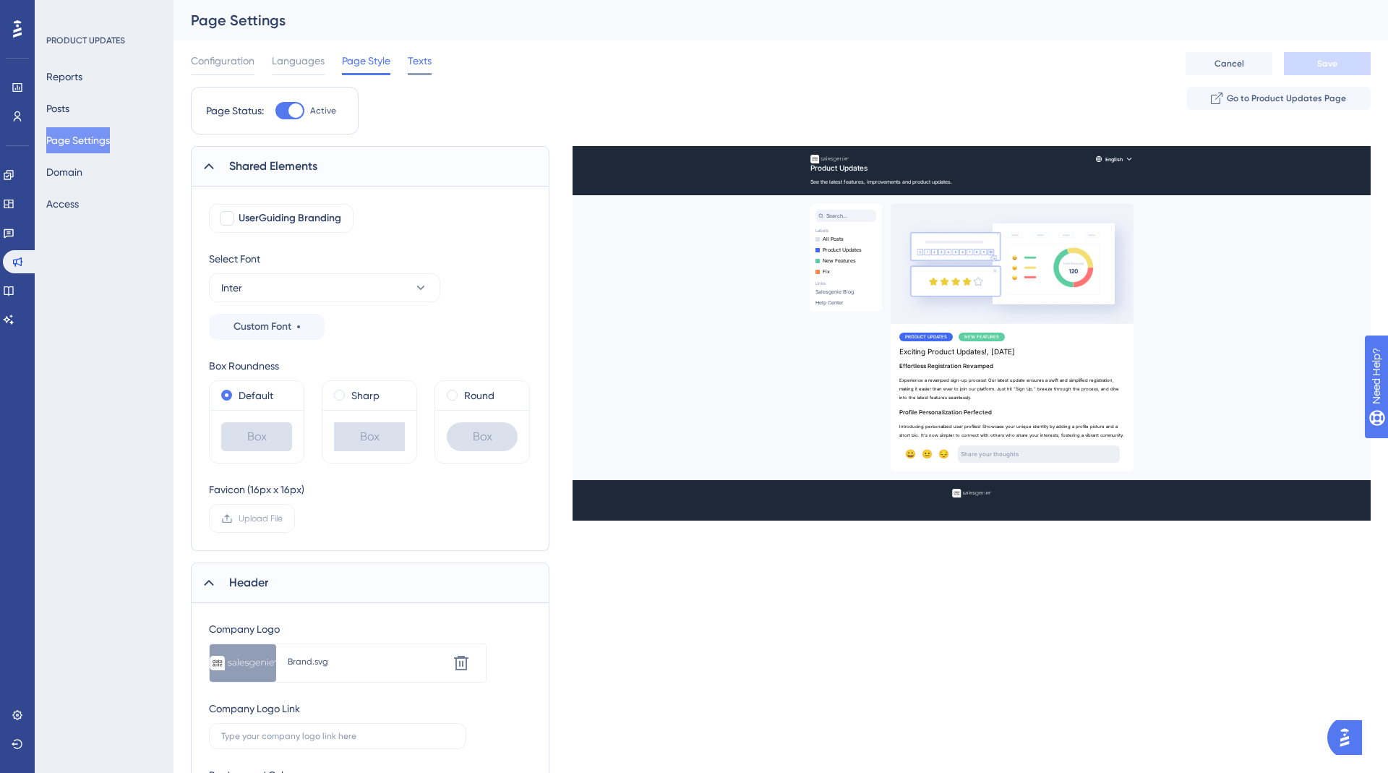
click at [419, 72] on div "Texts" at bounding box center [420, 63] width 24 height 23
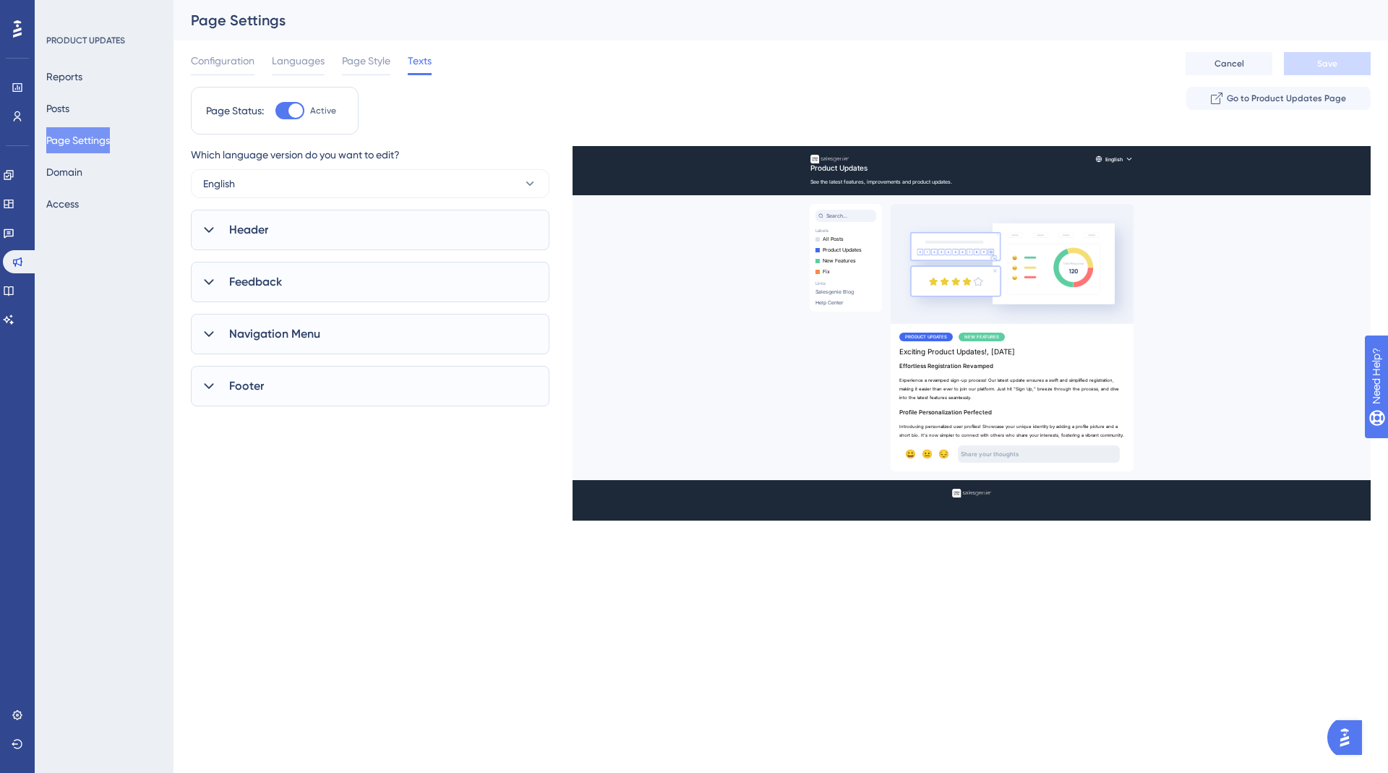
click at [261, 390] on span "Footer" at bounding box center [246, 385] width 35 height 17
click at [262, 336] on span "Navigation Menu" at bounding box center [274, 333] width 91 height 17
